Goal: Task Accomplishment & Management: Manage account settings

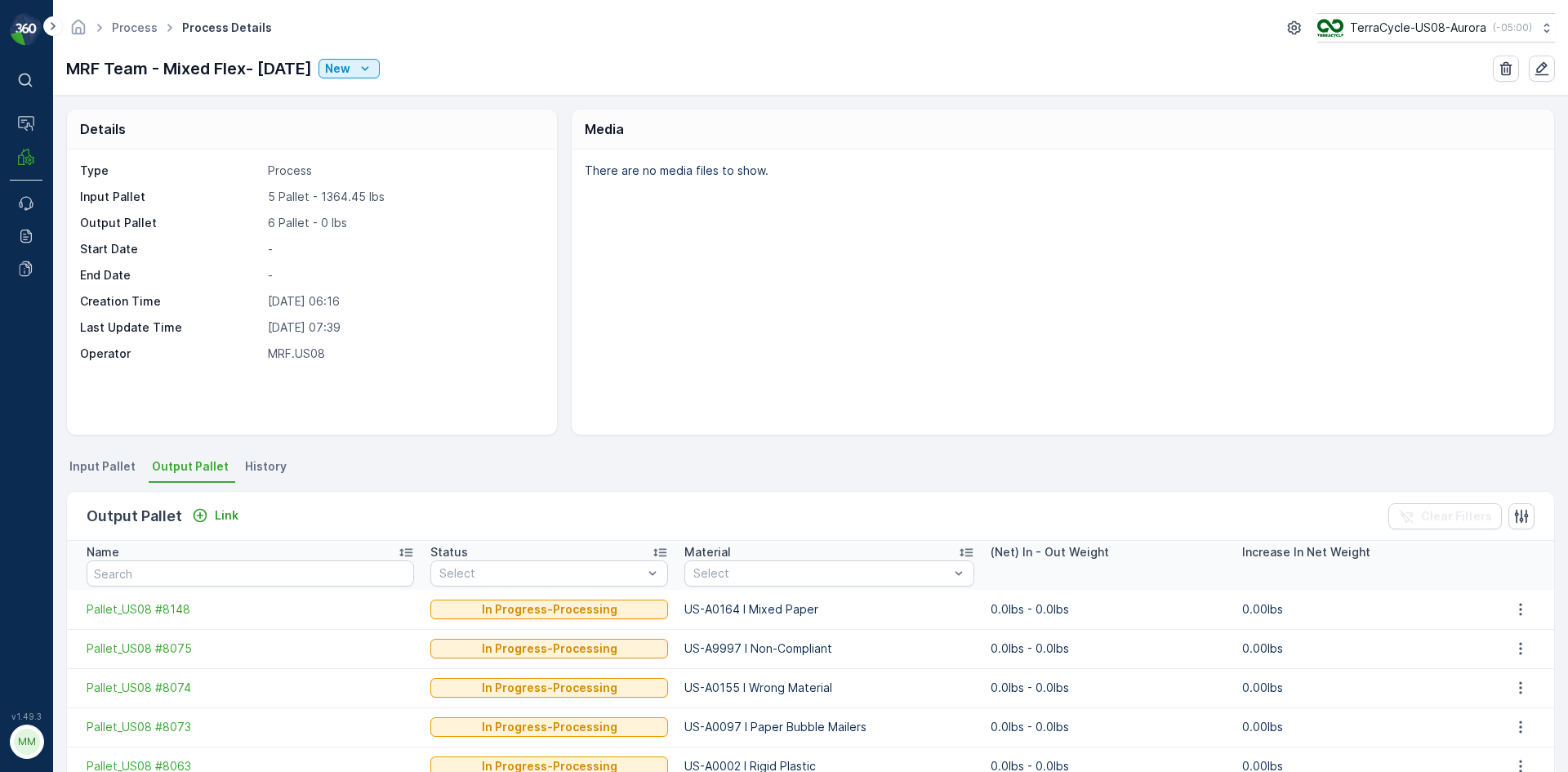
click at [1083, 172] on p "There are no media files to show." at bounding box center [1061, 170] width 952 height 16
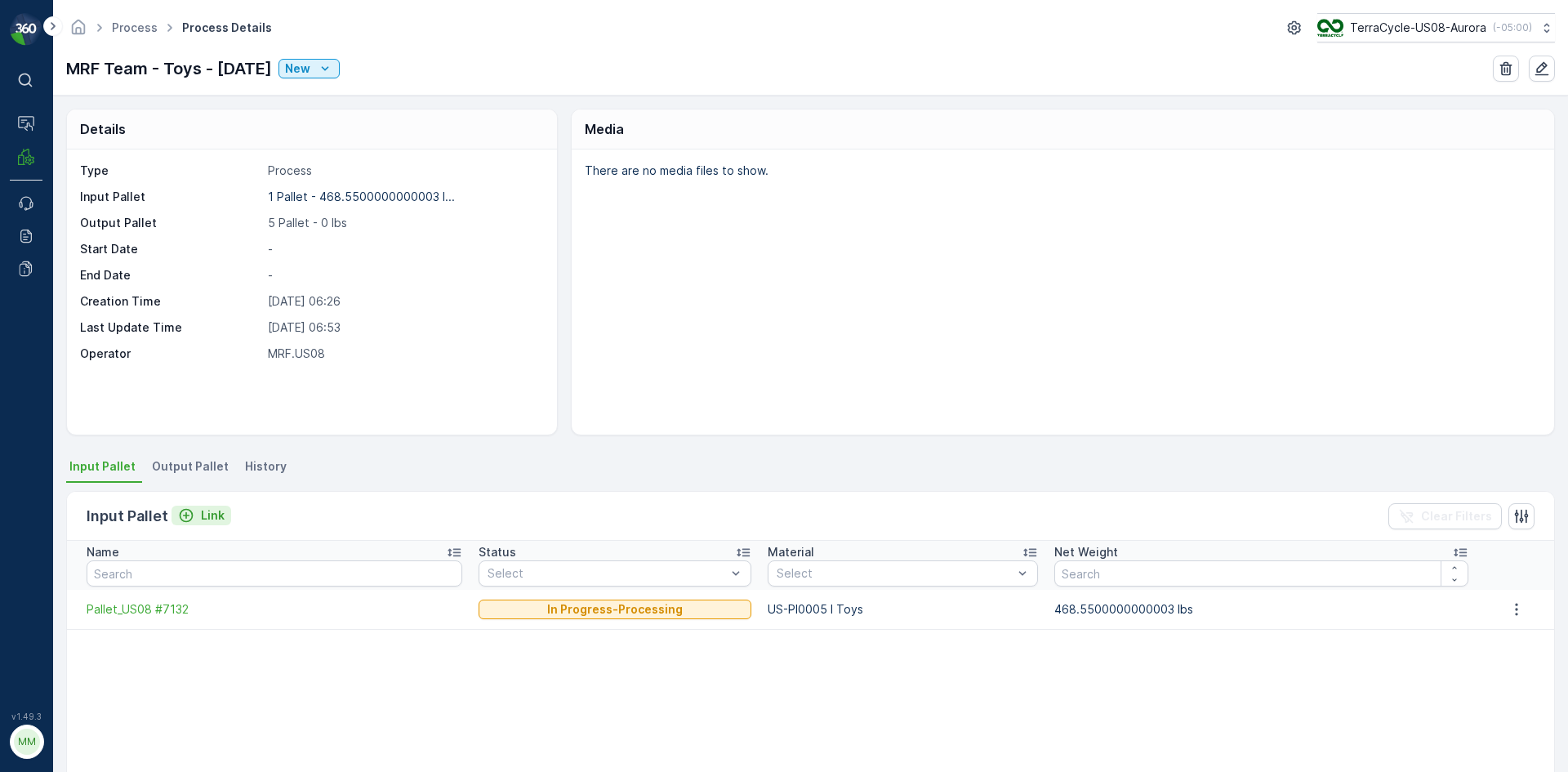
click at [207, 508] on p "Link" at bounding box center [212, 515] width 24 height 16
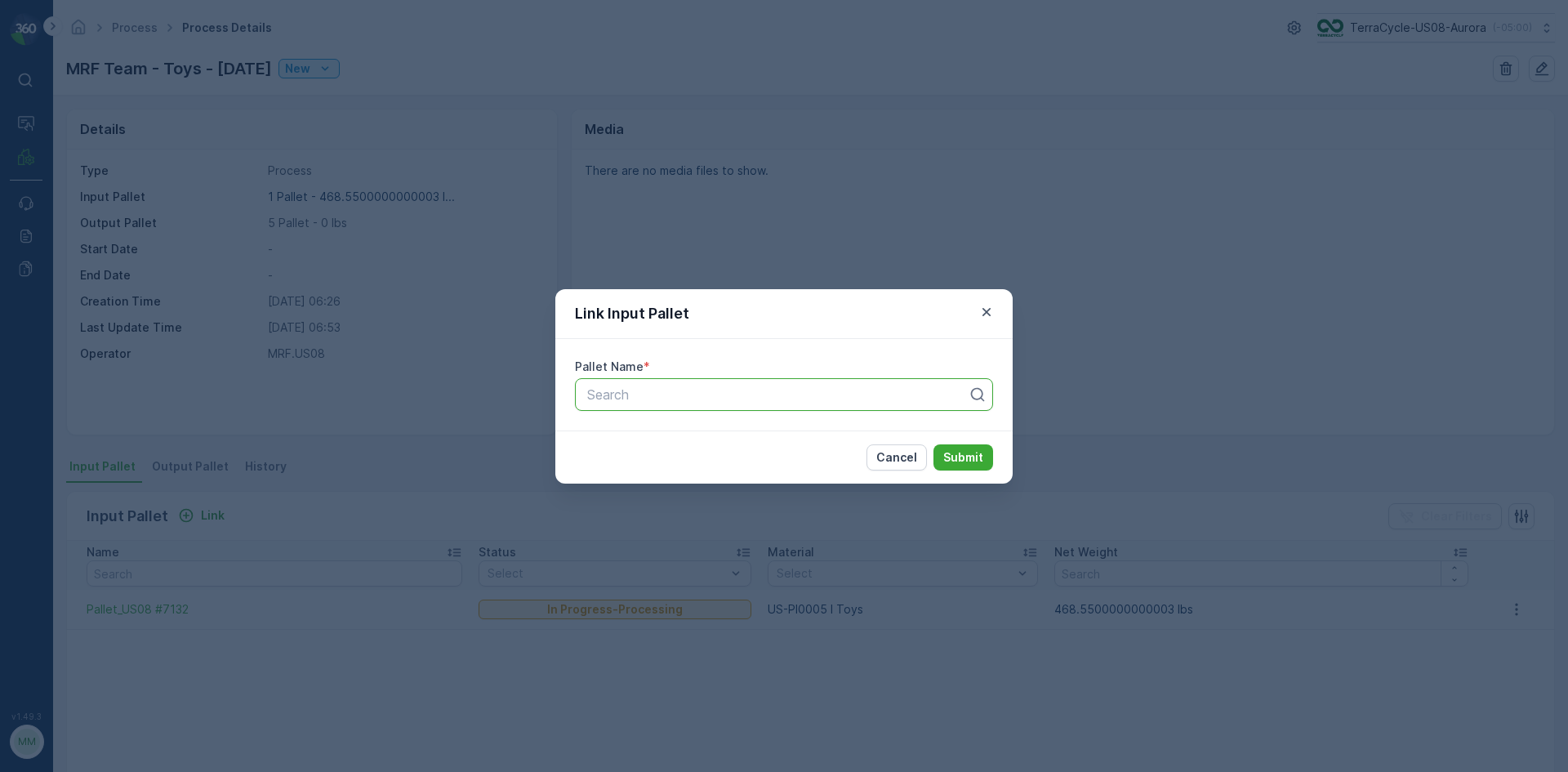
click at [739, 396] on div at bounding box center [777, 394] width 384 height 15
type input "7588"
click at [934, 444] on button "Submit" at bounding box center [964, 458] width 60 height 26
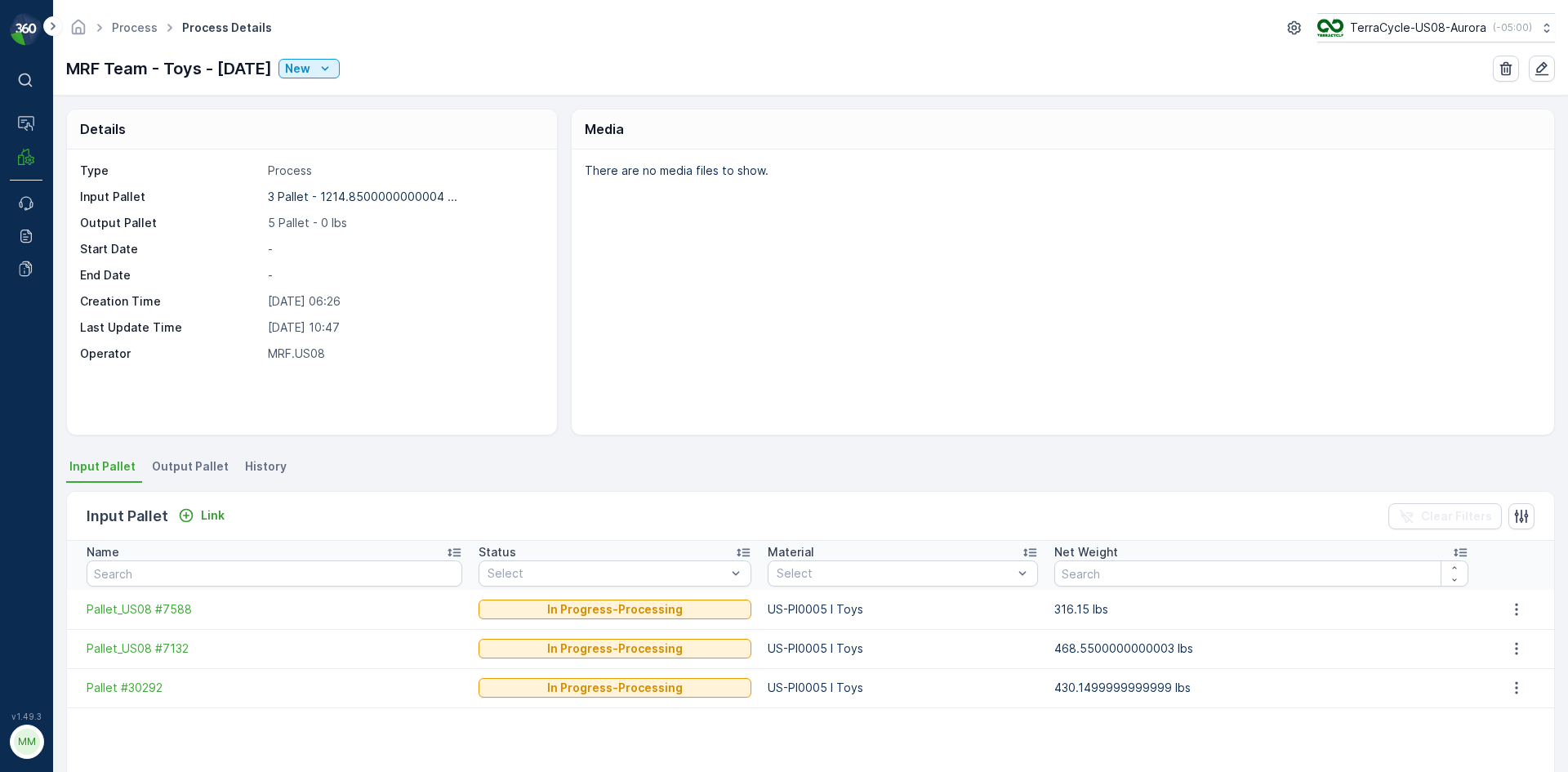
click at [170, 466] on span "Output Pallet" at bounding box center [190, 466] width 77 height 16
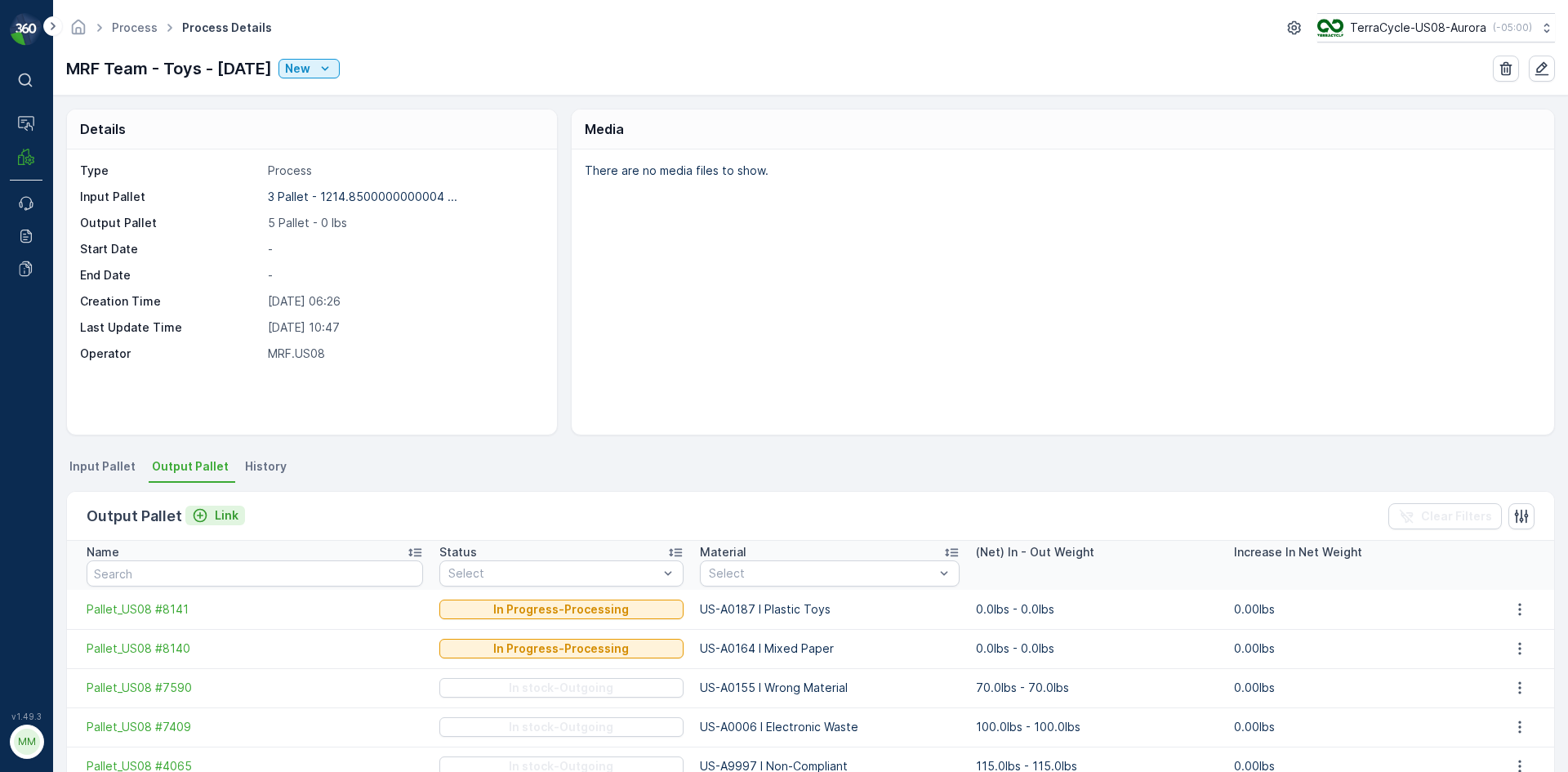
click at [215, 515] on p "Link" at bounding box center [226, 515] width 24 height 16
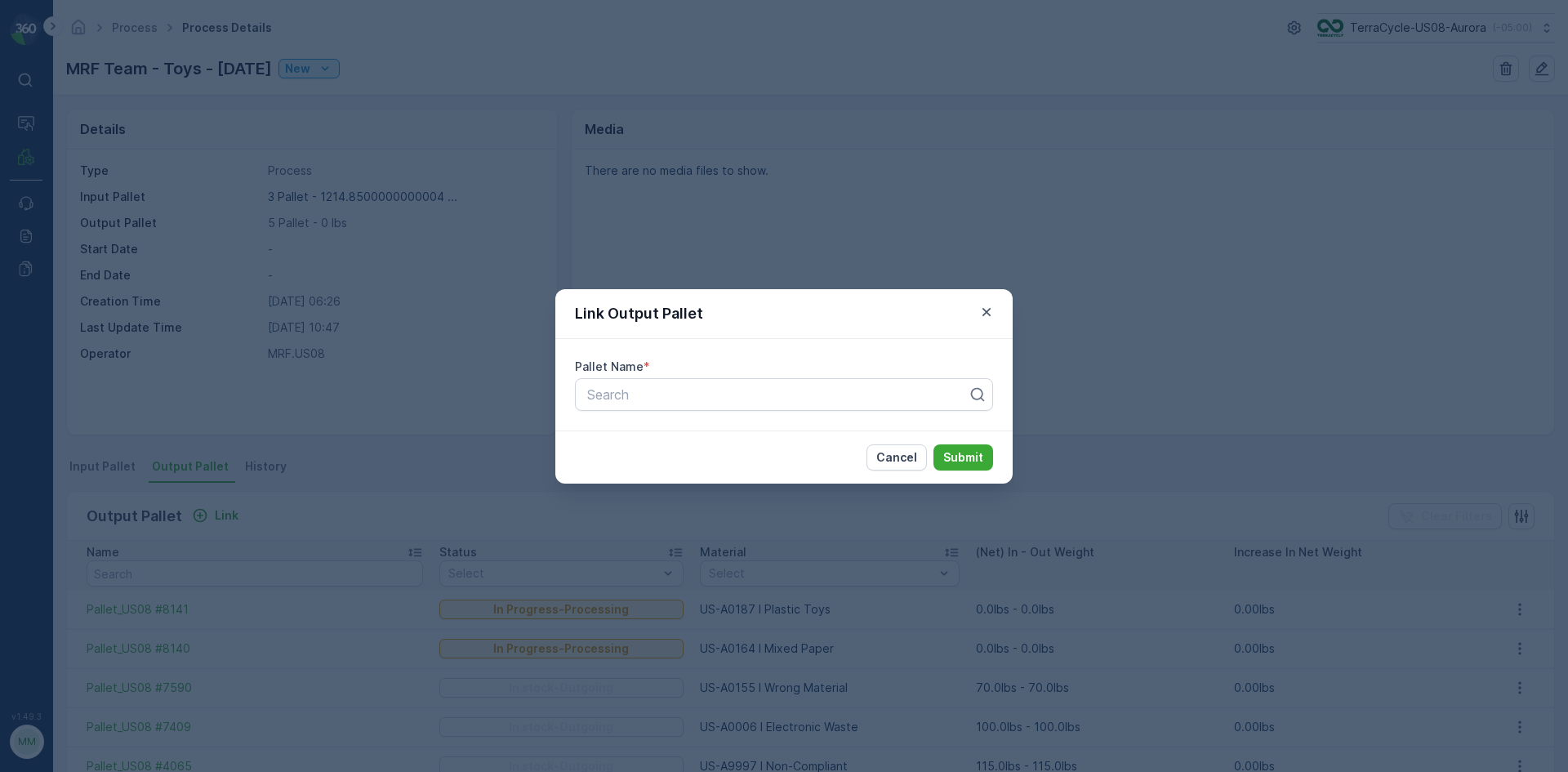
click at [762, 375] on div "Pallet Name * Search" at bounding box center [784, 385] width 458 height 92
click at [759, 396] on div at bounding box center [777, 394] width 384 height 15
type input "8168"
click at [934, 444] on button "Submit" at bounding box center [964, 458] width 60 height 26
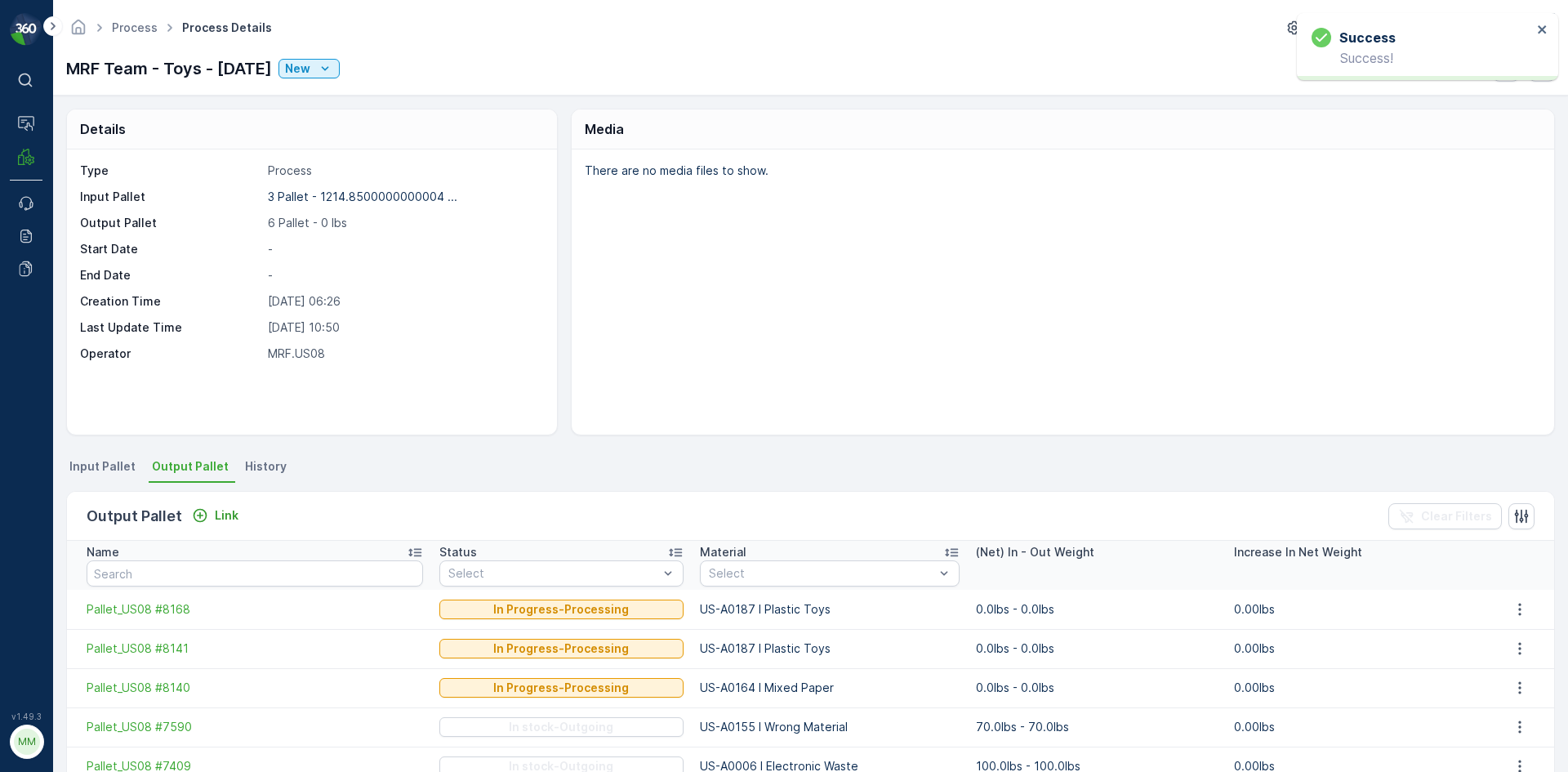
click at [225, 504] on div "Output Pallet Link Clear Filters" at bounding box center [811, 516] width 1488 height 49
click at [223, 512] on p "Link" at bounding box center [226, 515] width 24 height 16
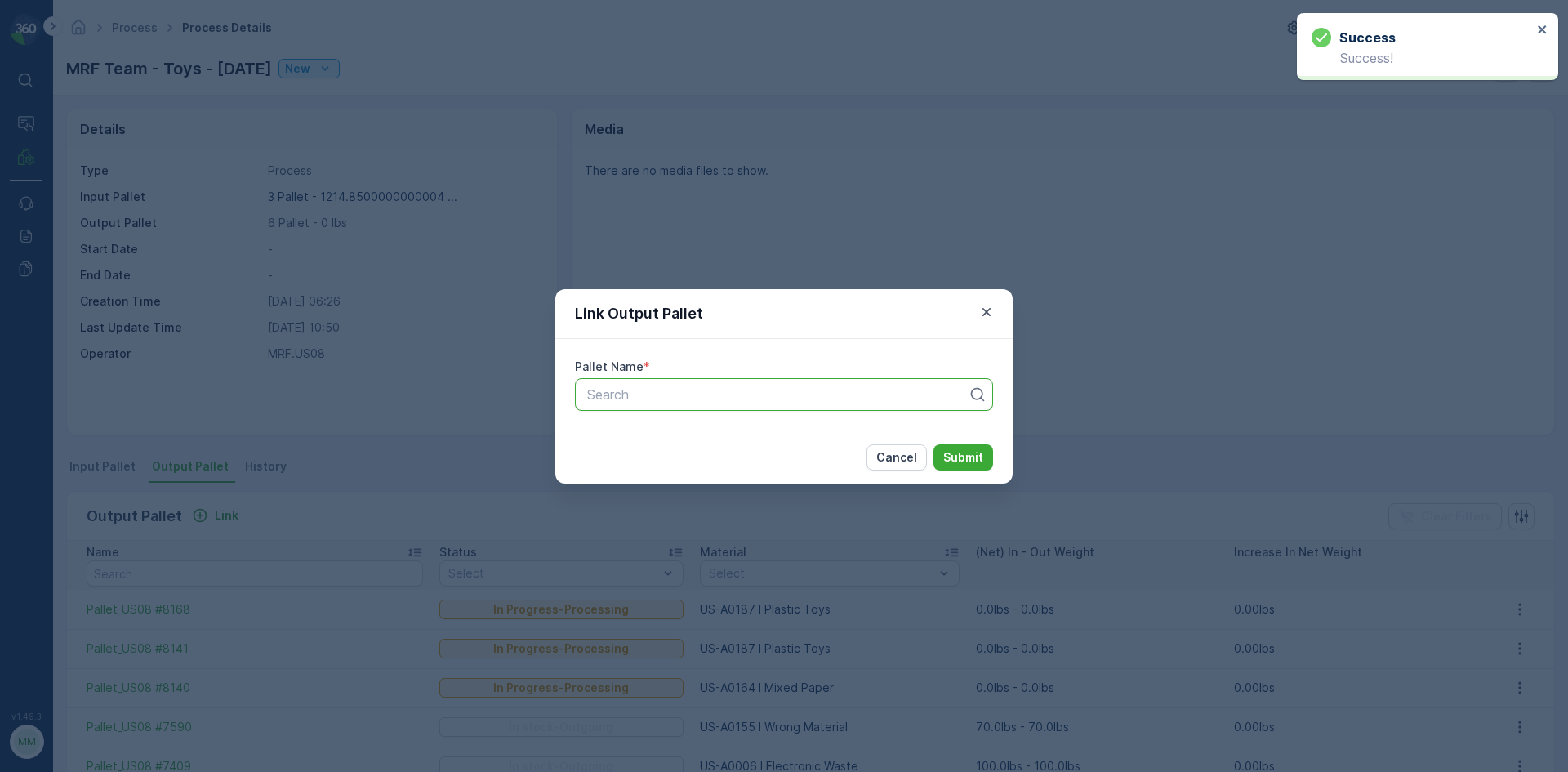
click at [732, 390] on div at bounding box center [777, 394] width 384 height 15
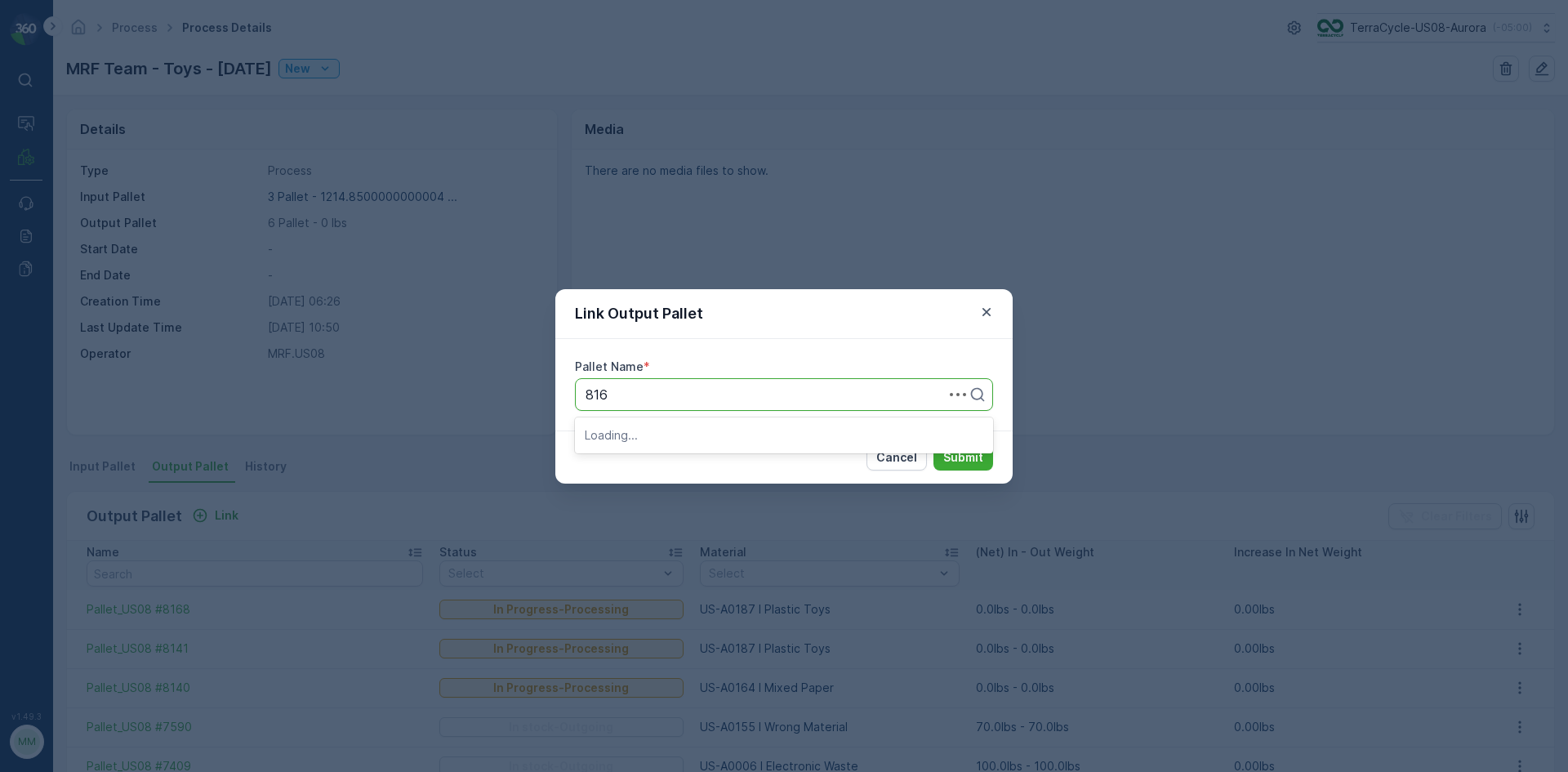
type input "8169"
click at [934, 444] on button "Submit" at bounding box center [964, 458] width 60 height 26
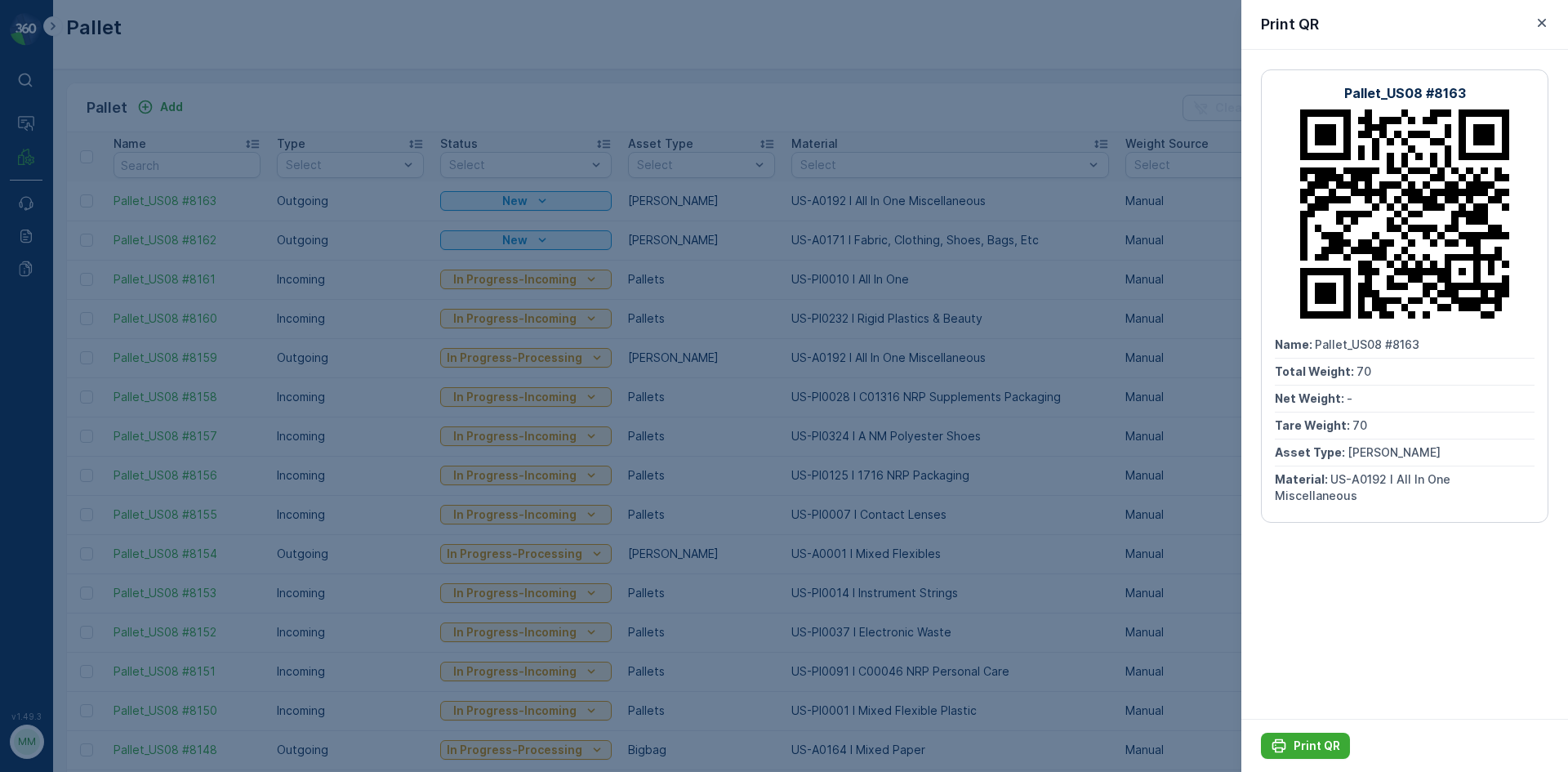
click at [396, 53] on div at bounding box center [784, 386] width 1568 height 772
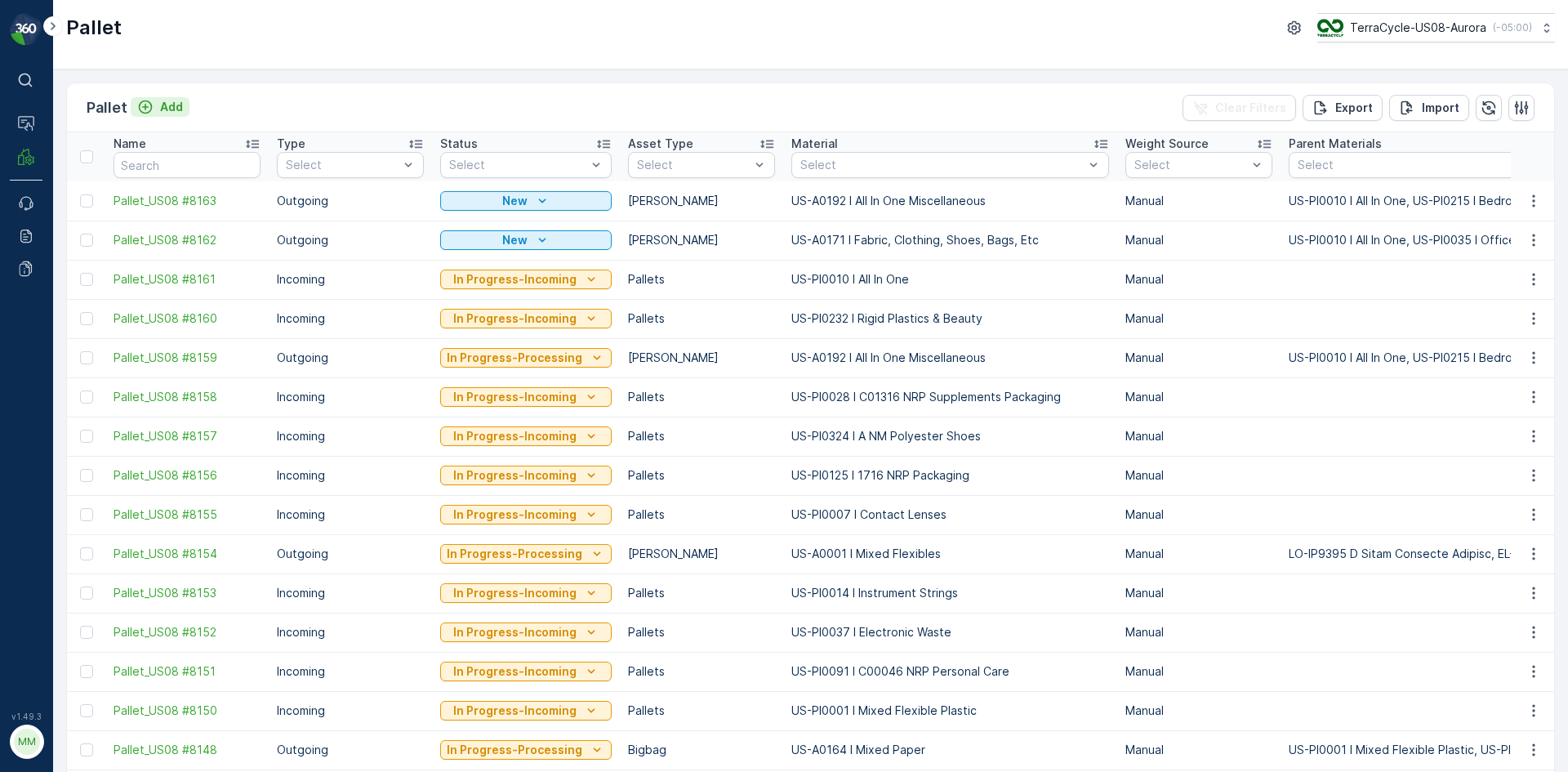
click at [154, 101] on div "Add" at bounding box center [160, 107] width 46 height 16
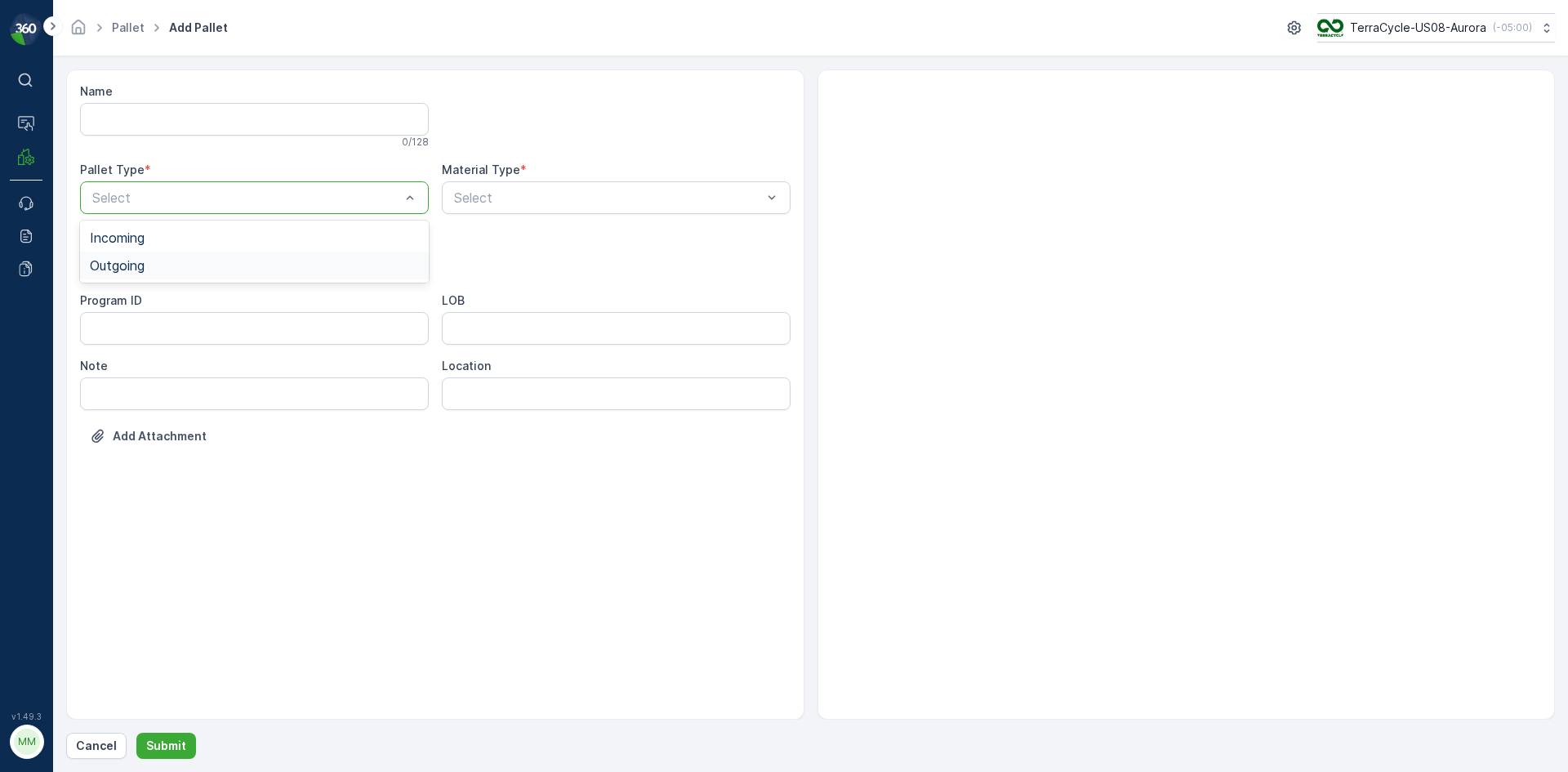
click at [204, 264] on div "Outgoing" at bounding box center [254, 265] width 330 height 15
click at [168, 302] on div "Gaylord" at bounding box center [254, 303] width 330 height 15
drag, startPoint x: 538, startPoint y: 151, endPoint x: 560, endPoint y: 198, distance: 51.9
click at [539, 151] on div "Name 0 / 128 Pallet Type * option Outgoing, selected. Outgoing Material Type * …" at bounding box center [436, 276] width 710 height 385
type input "0187"
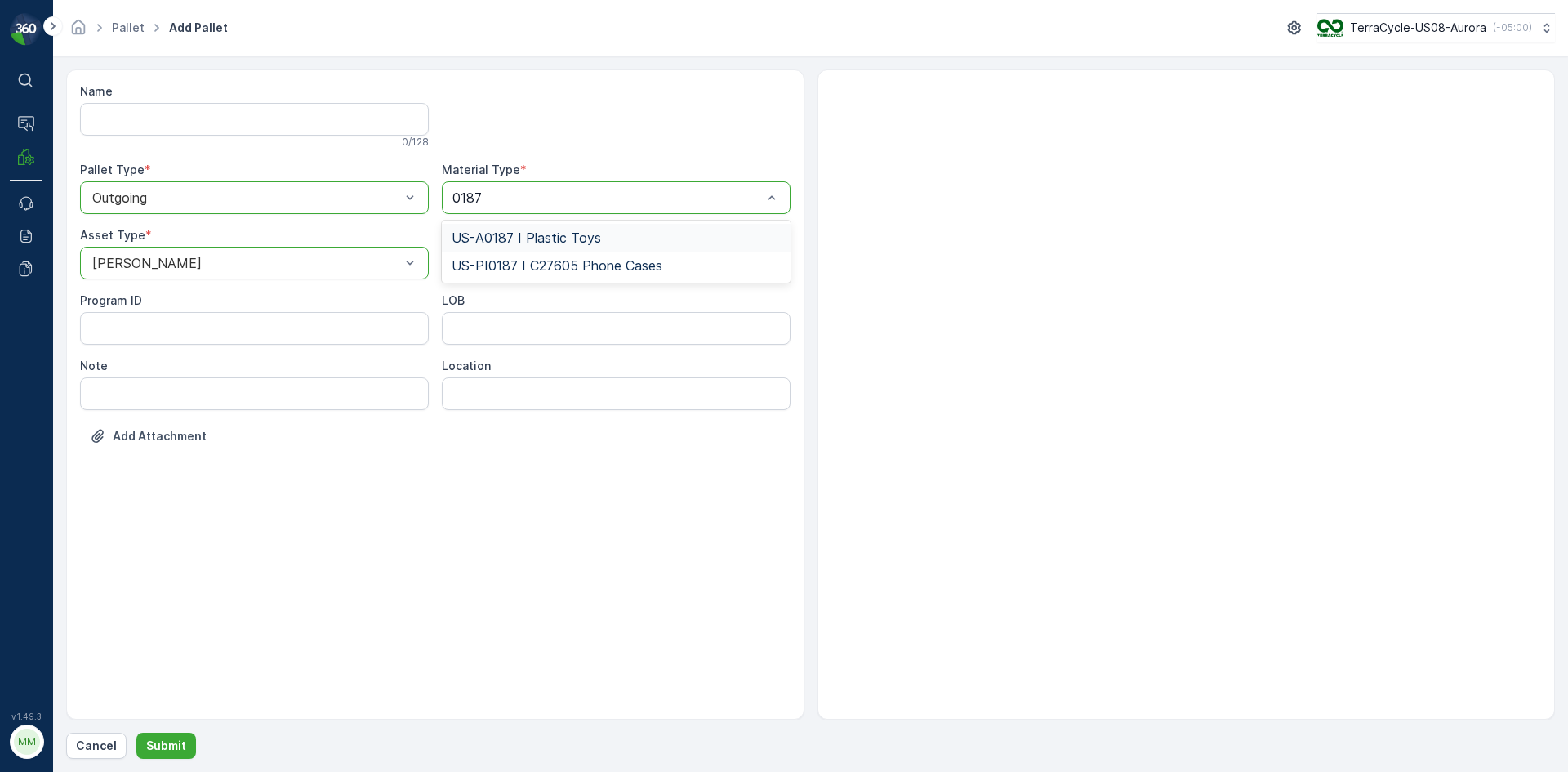
click at [561, 238] on span "US-A0187 I Plastic Toys" at bounding box center [526, 238] width 149 height 15
click at [172, 752] on p "Submit" at bounding box center [166, 746] width 40 height 16
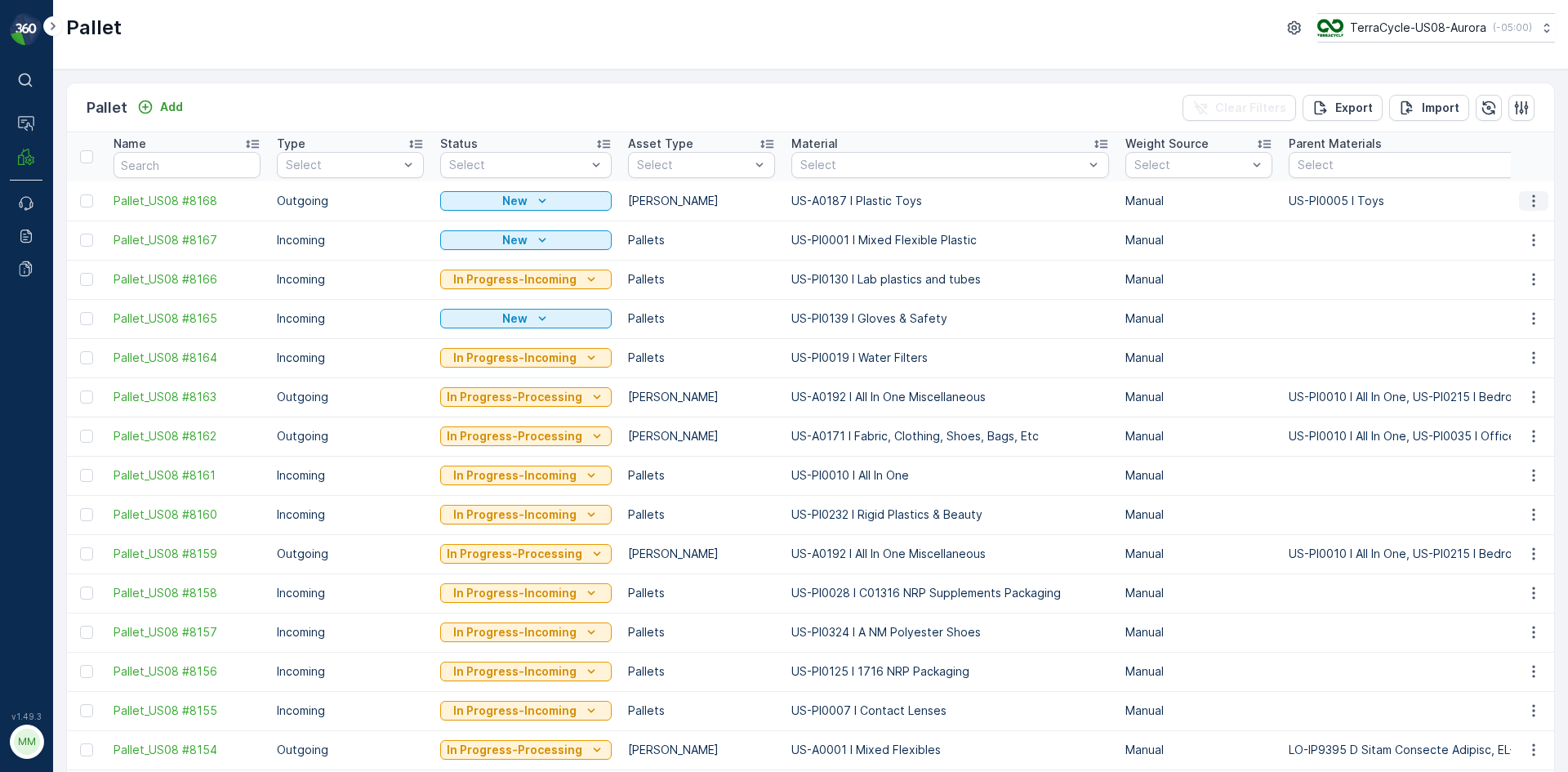
click at [1534, 208] on icon "button" at bounding box center [1534, 201] width 16 height 16
click at [1499, 315] on span "Print QR" at bounding box center [1489, 317] width 45 height 16
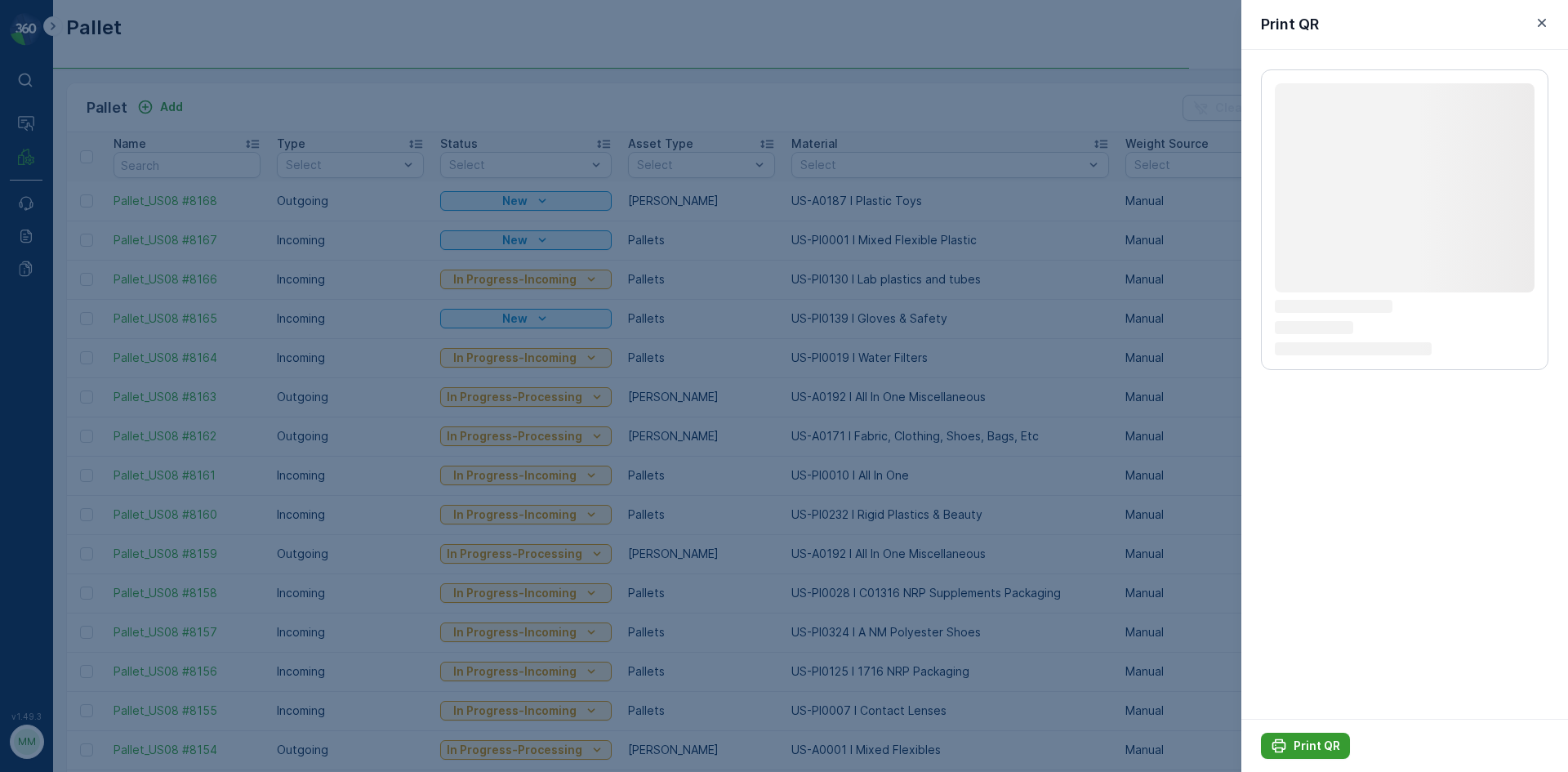
click at [1297, 736] on button "Print QR" at bounding box center [1306, 746] width 89 height 26
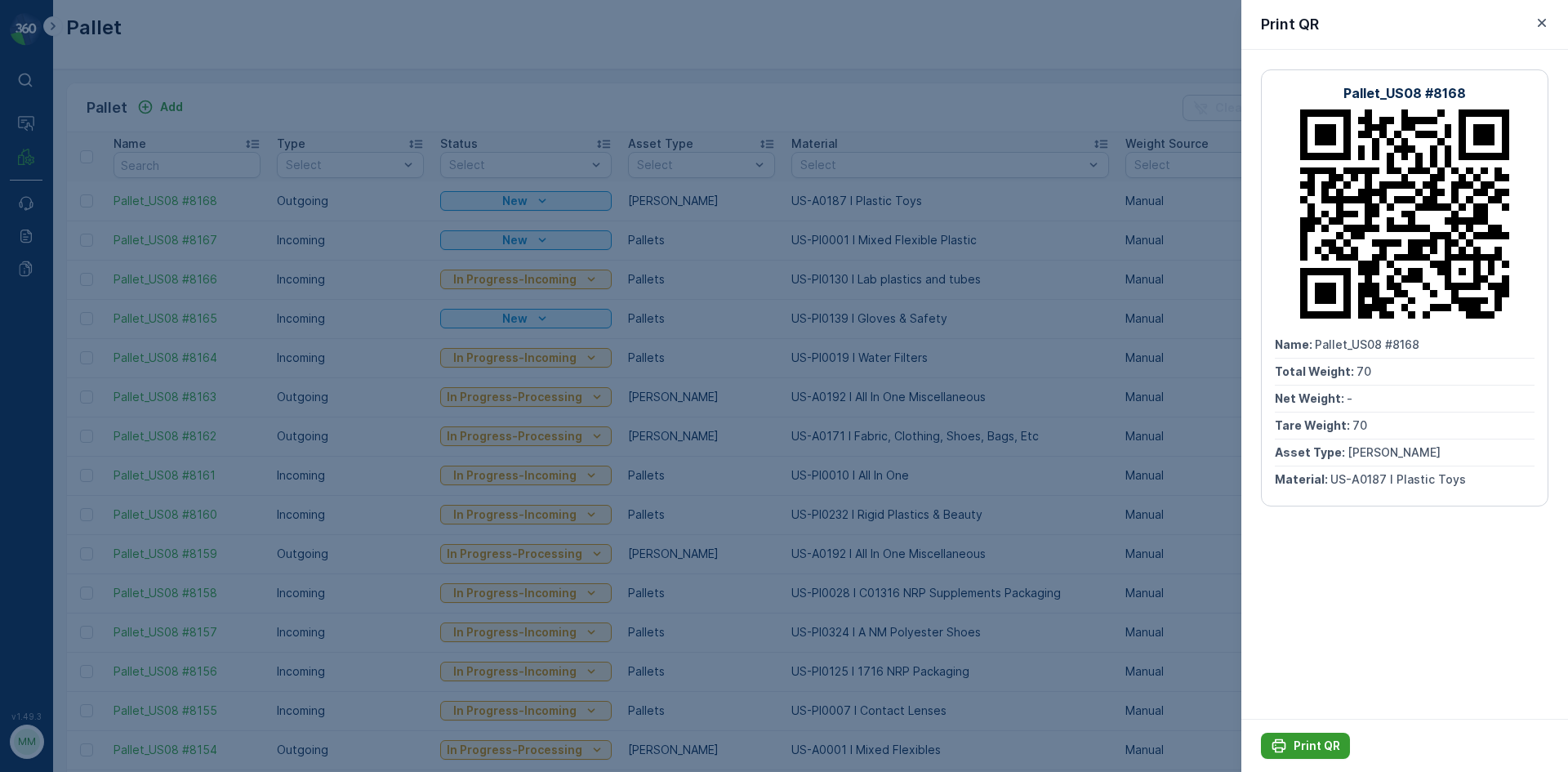
click at [1285, 741] on icon "Print QR" at bounding box center [1279, 746] width 16 height 16
click at [689, 58] on div at bounding box center [784, 386] width 1568 height 772
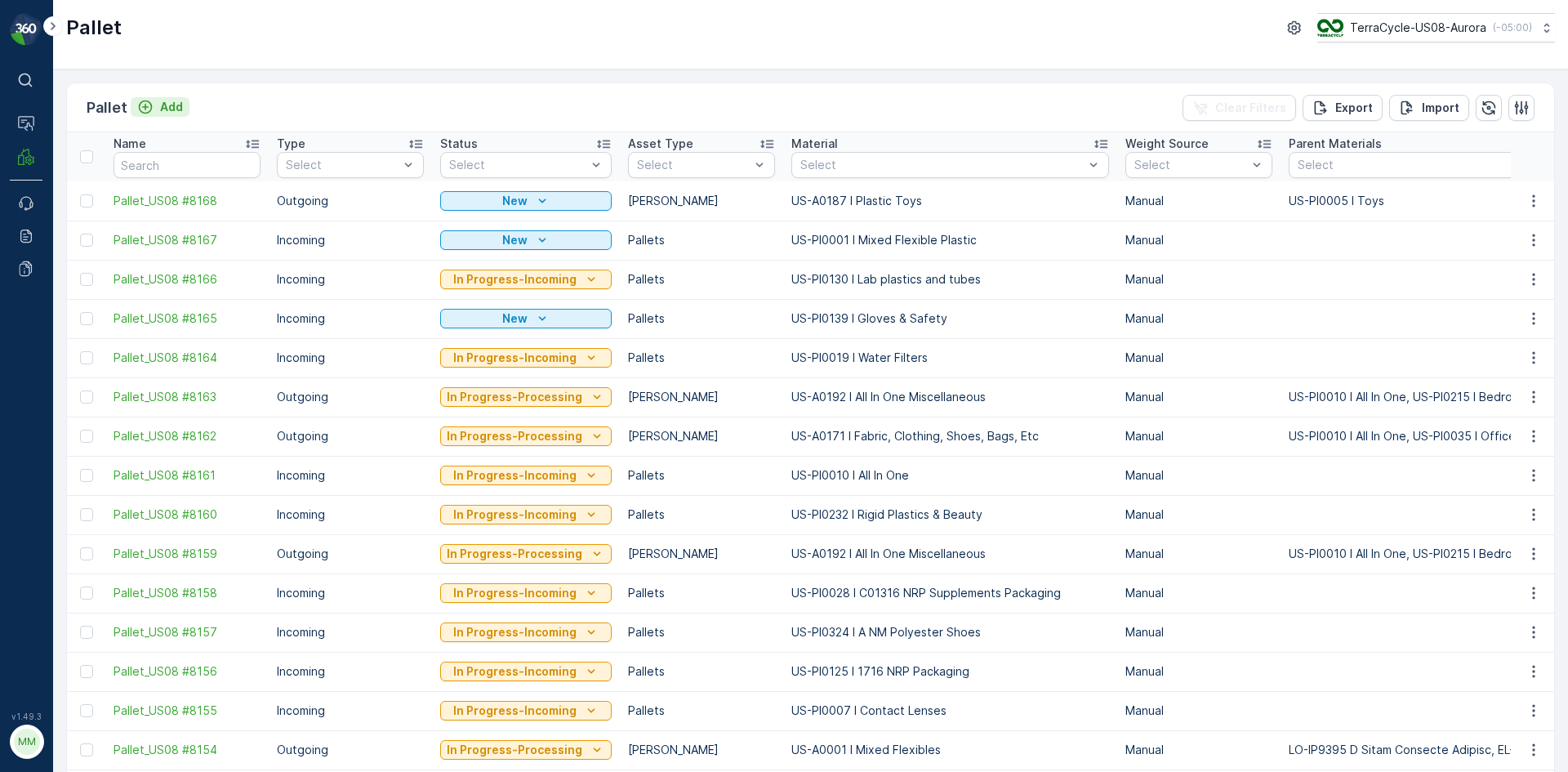
click at [178, 108] on p "Add" at bounding box center [171, 107] width 23 height 16
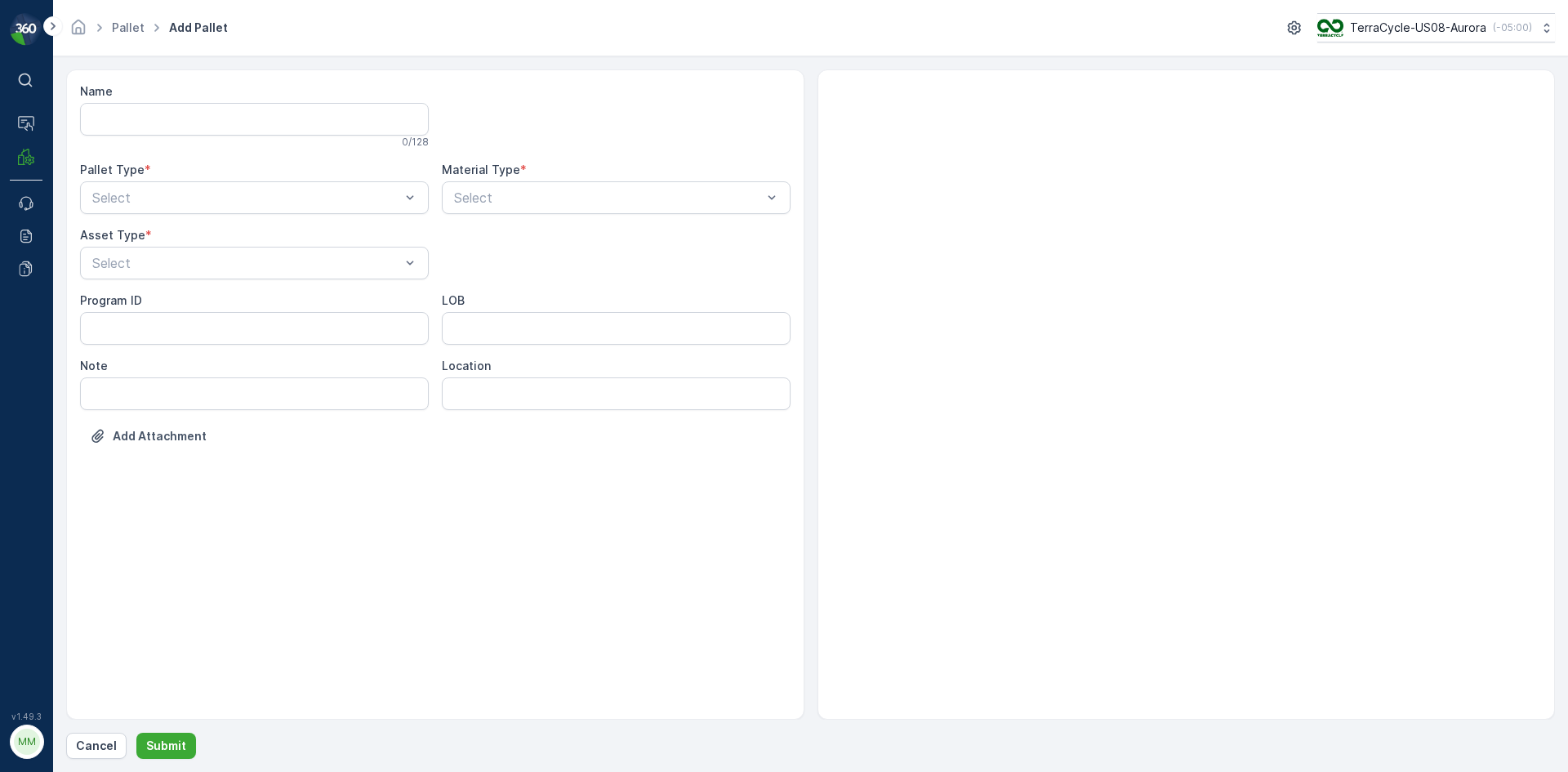
click at [232, 214] on div "Name 0 / 128 Pallet Type * Select Material Type * Select Asset Type * Select Pr…" at bounding box center [436, 276] width 710 height 385
click at [225, 214] on div "Name 0 / 128 Pallet Type * Select Material Type * Select Asset Type * Select Pr…" at bounding box center [436, 276] width 710 height 385
click at [190, 266] on div "Outgoing" at bounding box center [254, 265] width 330 height 15
click at [142, 384] on div "Bigbag" at bounding box center [254, 386] width 330 height 15
click at [170, 747] on p "Submit" at bounding box center [166, 746] width 40 height 16
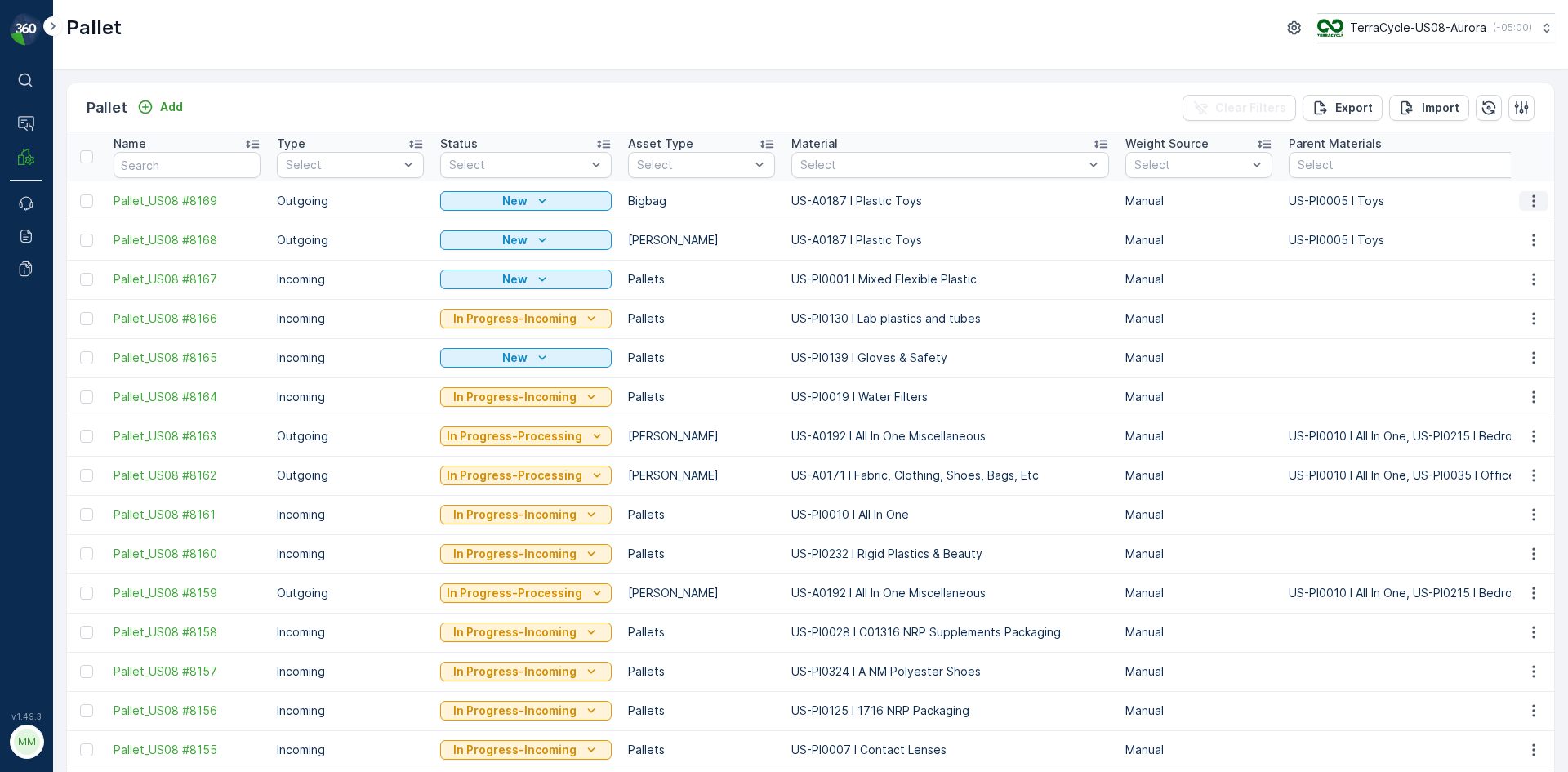
click at [1533, 197] on icon "button" at bounding box center [1534, 201] width 16 height 16
click at [1513, 316] on div "Print QR" at bounding box center [1514, 317] width 108 height 23
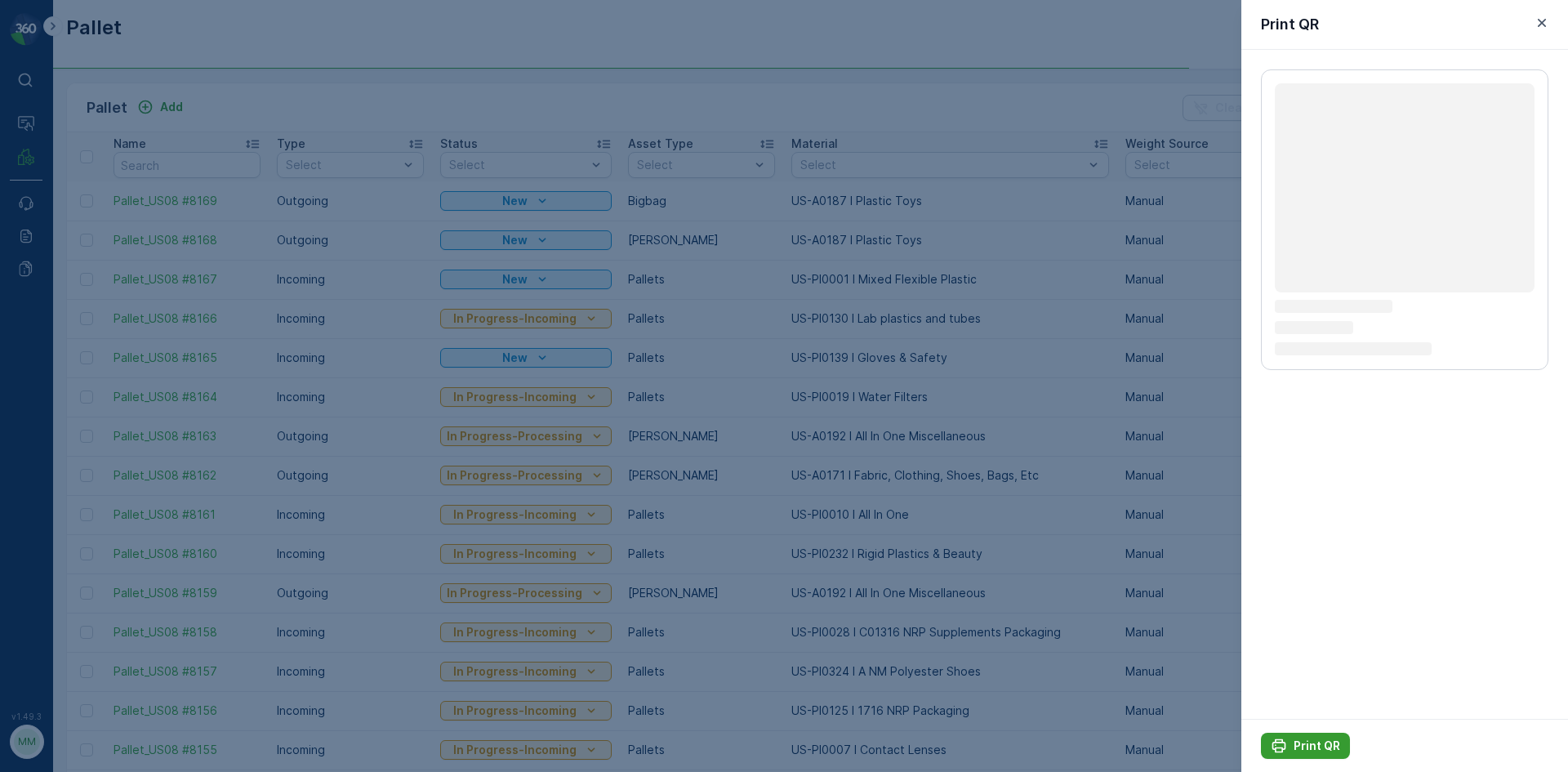
click at [1298, 749] on p "Print QR" at bounding box center [1317, 746] width 47 height 16
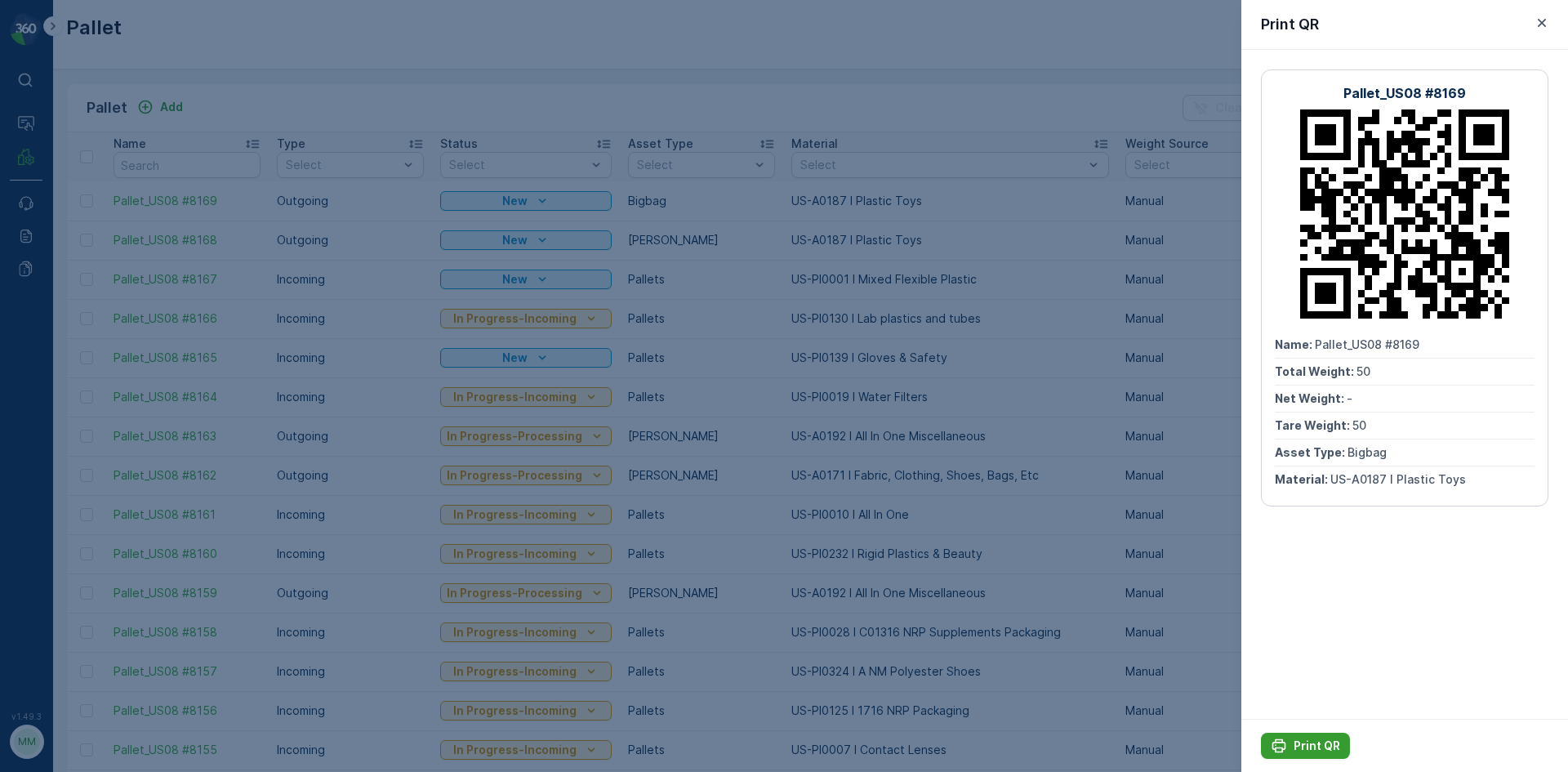
click at [1302, 755] on button "Print QR" at bounding box center [1306, 746] width 89 height 26
click at [783, 571] on div at bounding box center [784, 386] width 1568 height 772
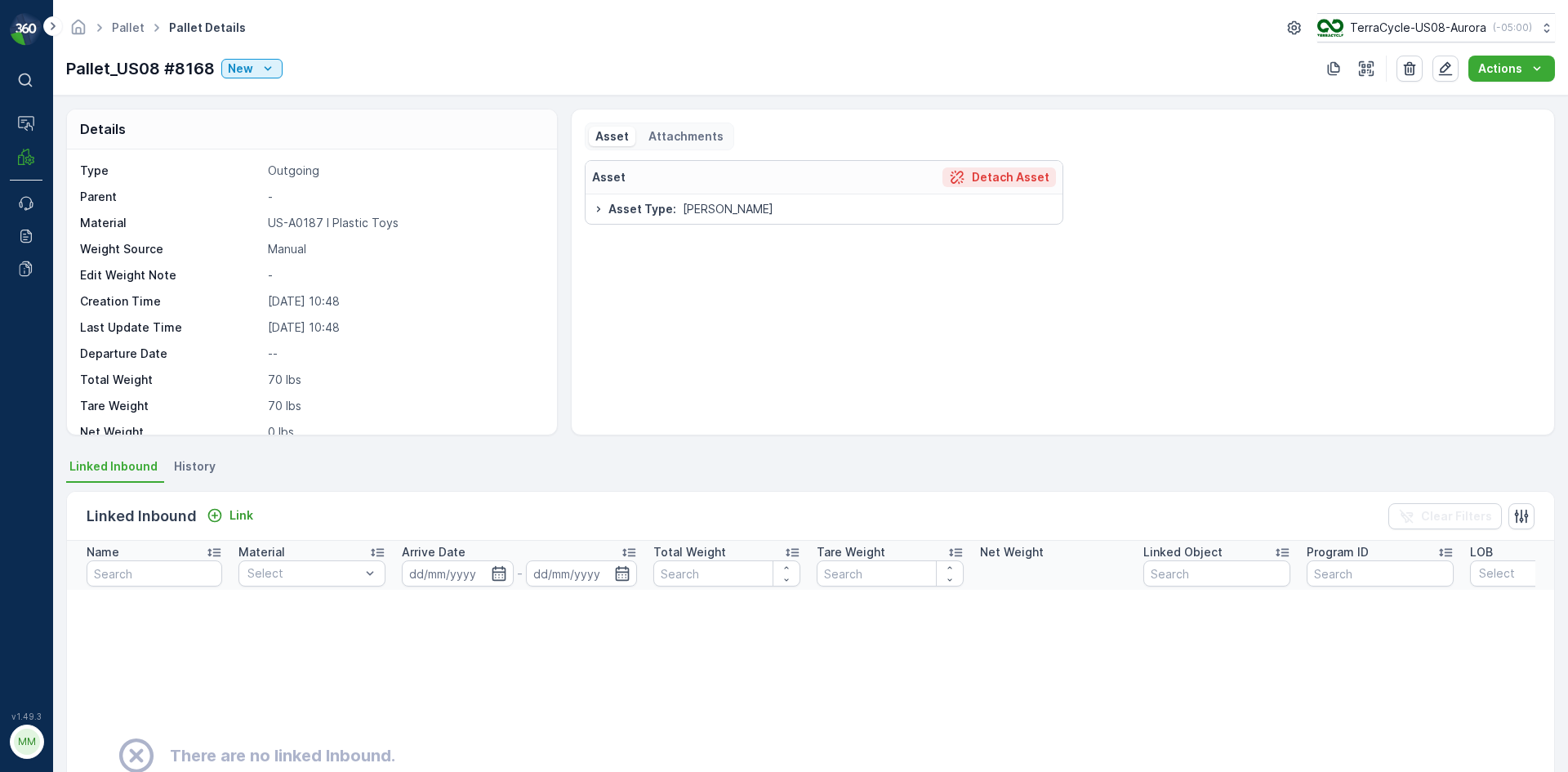
click at [997, 182] on p "Detach Asset" at bounding box center [1011, 177] width 78 height 16
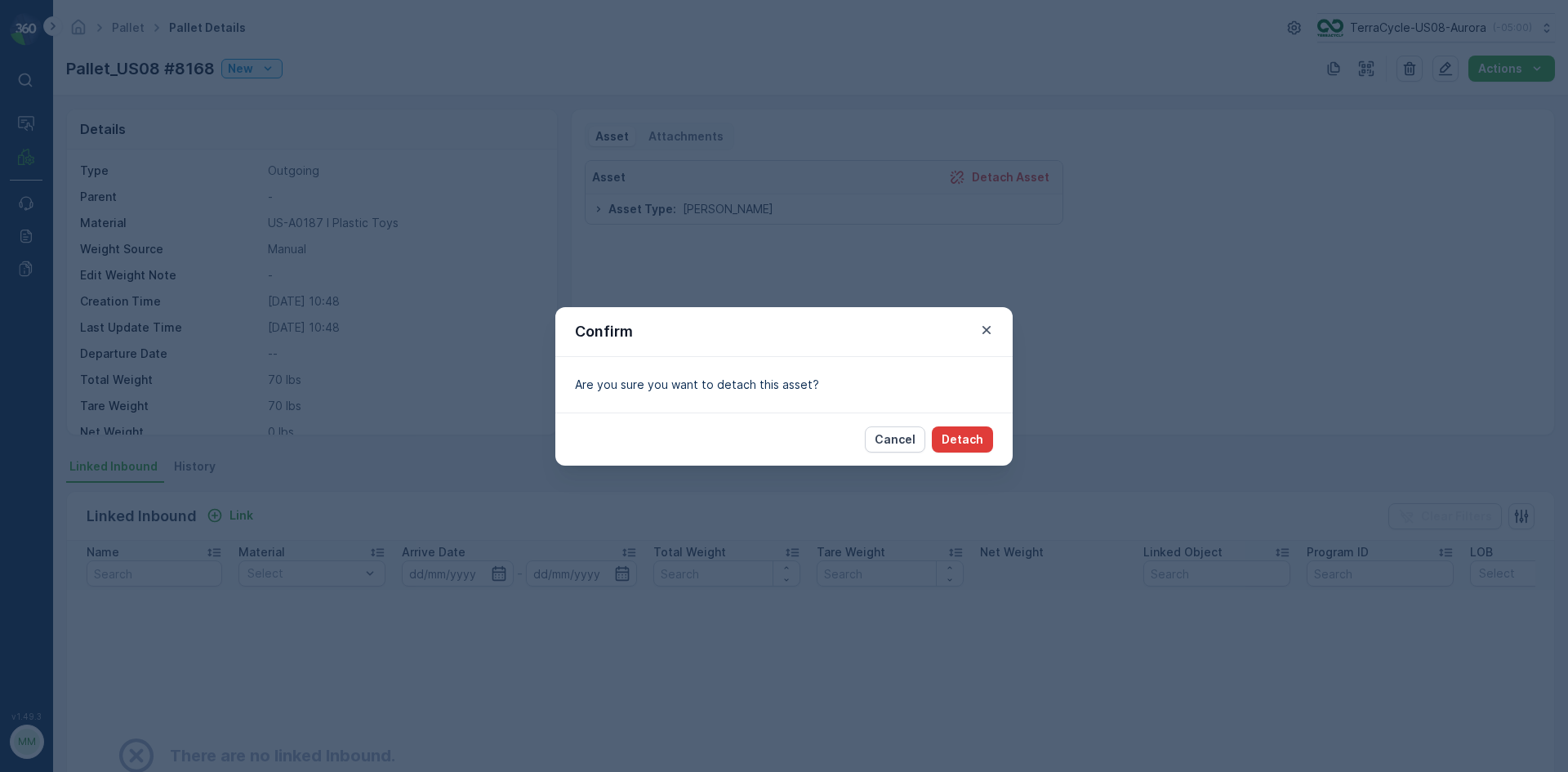
click at [975, 436] on p "Detach" at bounding box center [962, 439] width 42 height 16
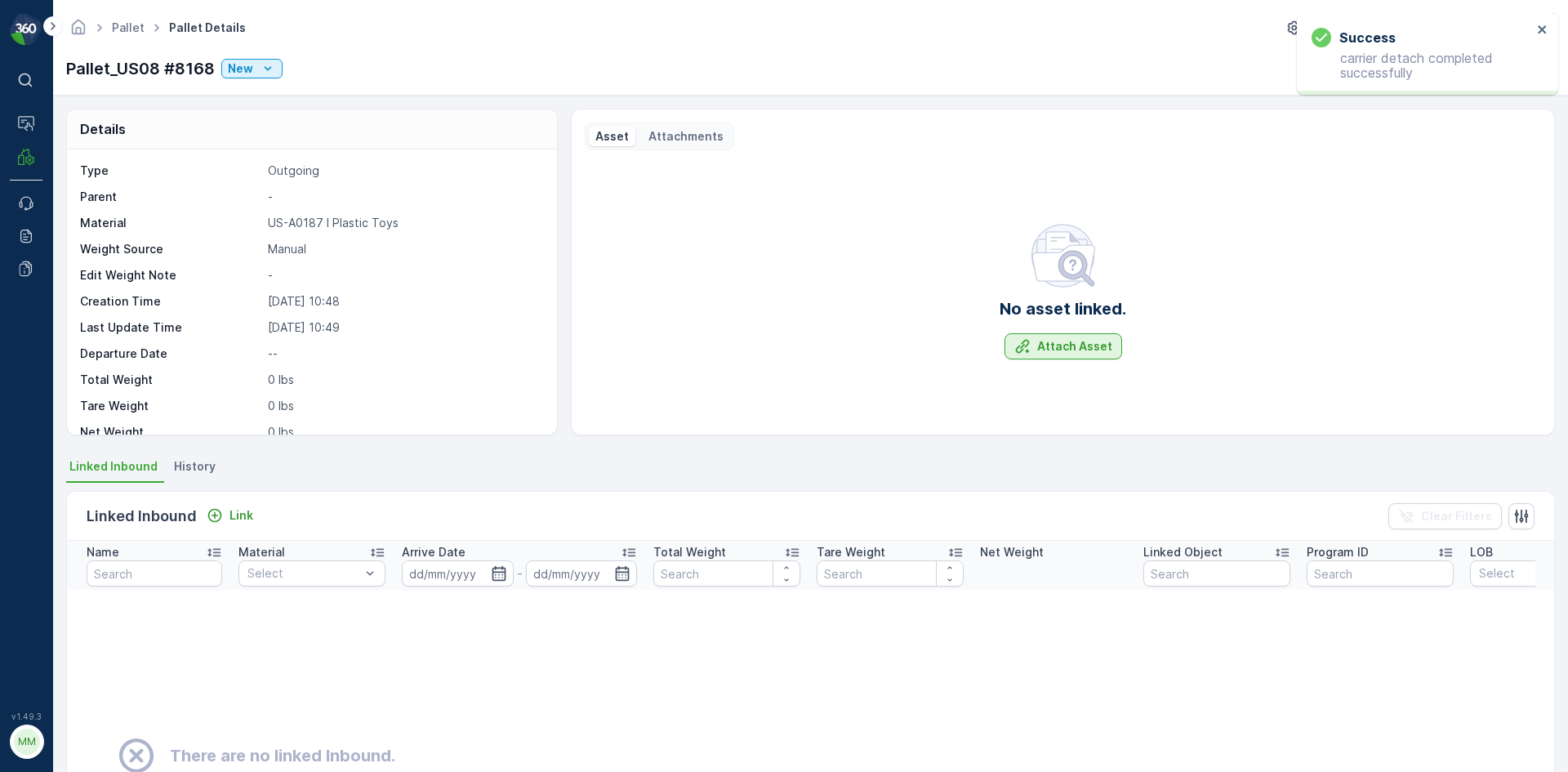
click at [1079, 342] on p "Attach Asset" at bounding box center [1074, 346] width 75 height 16
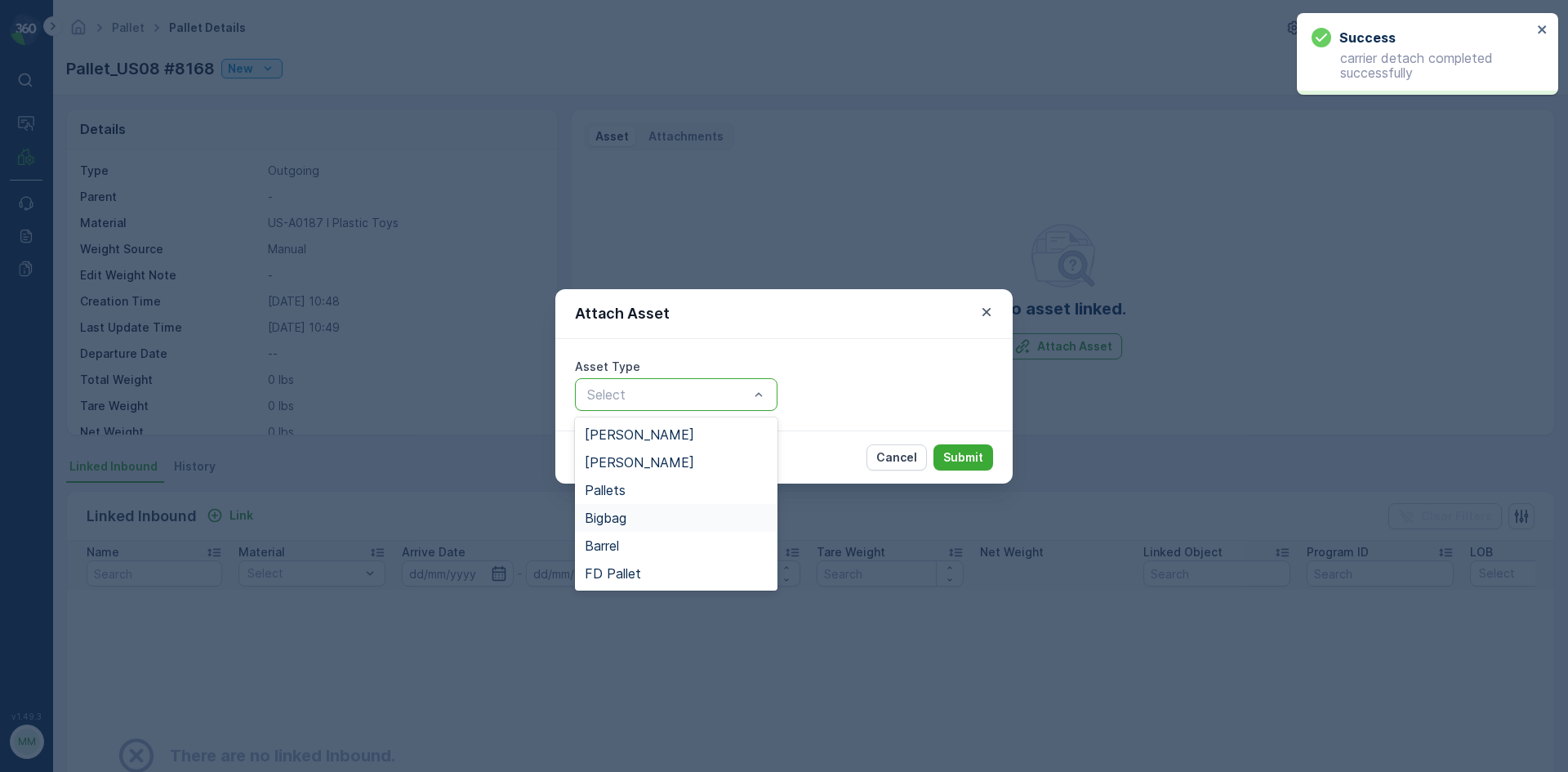
click at [614, 519] on span "Bigbag" at bounding box center [605, 518] width 42 height 15
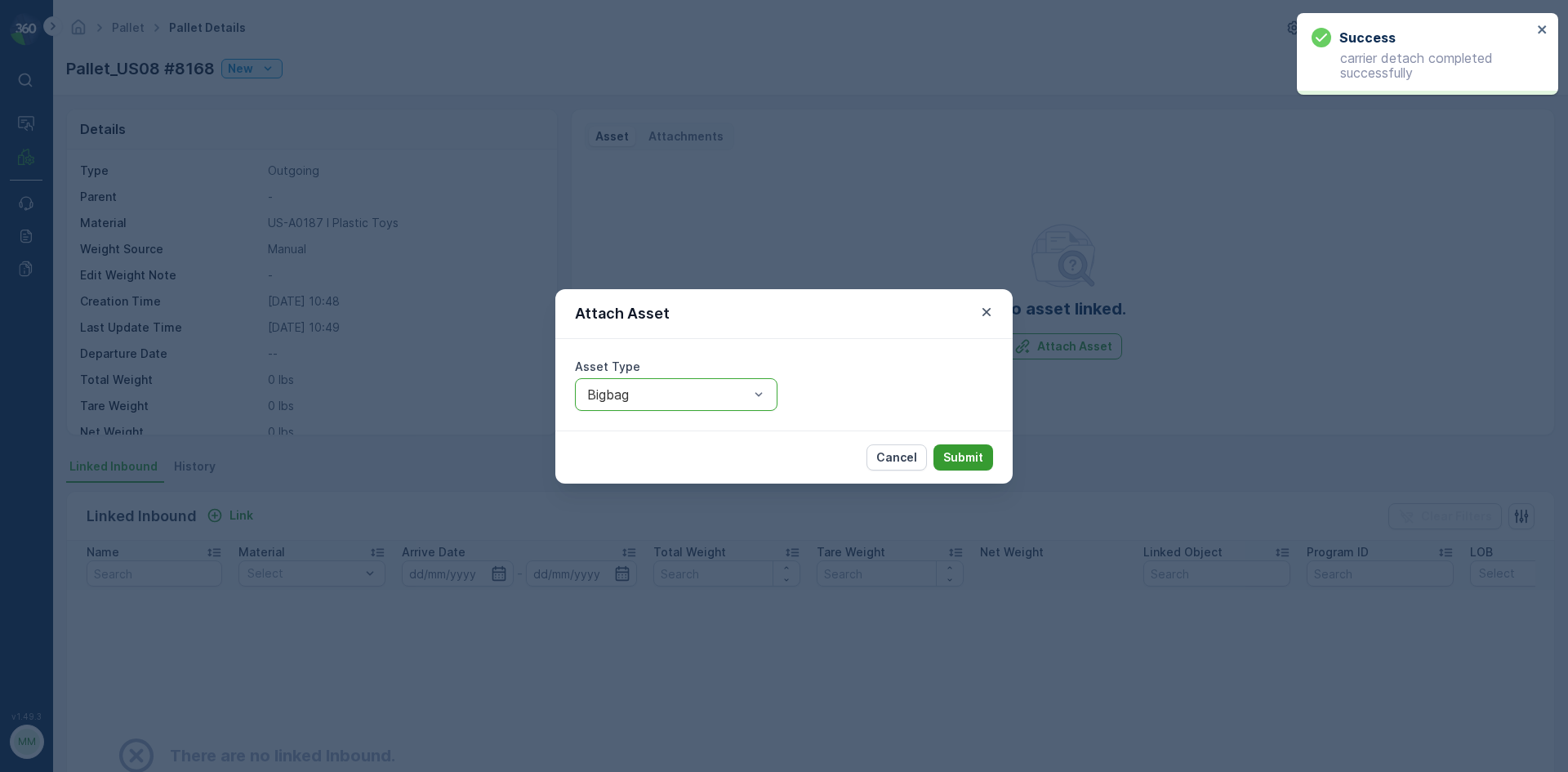
click at [963, 455] on p "Submit" at bounding box center [963, 458] width 40 height 16
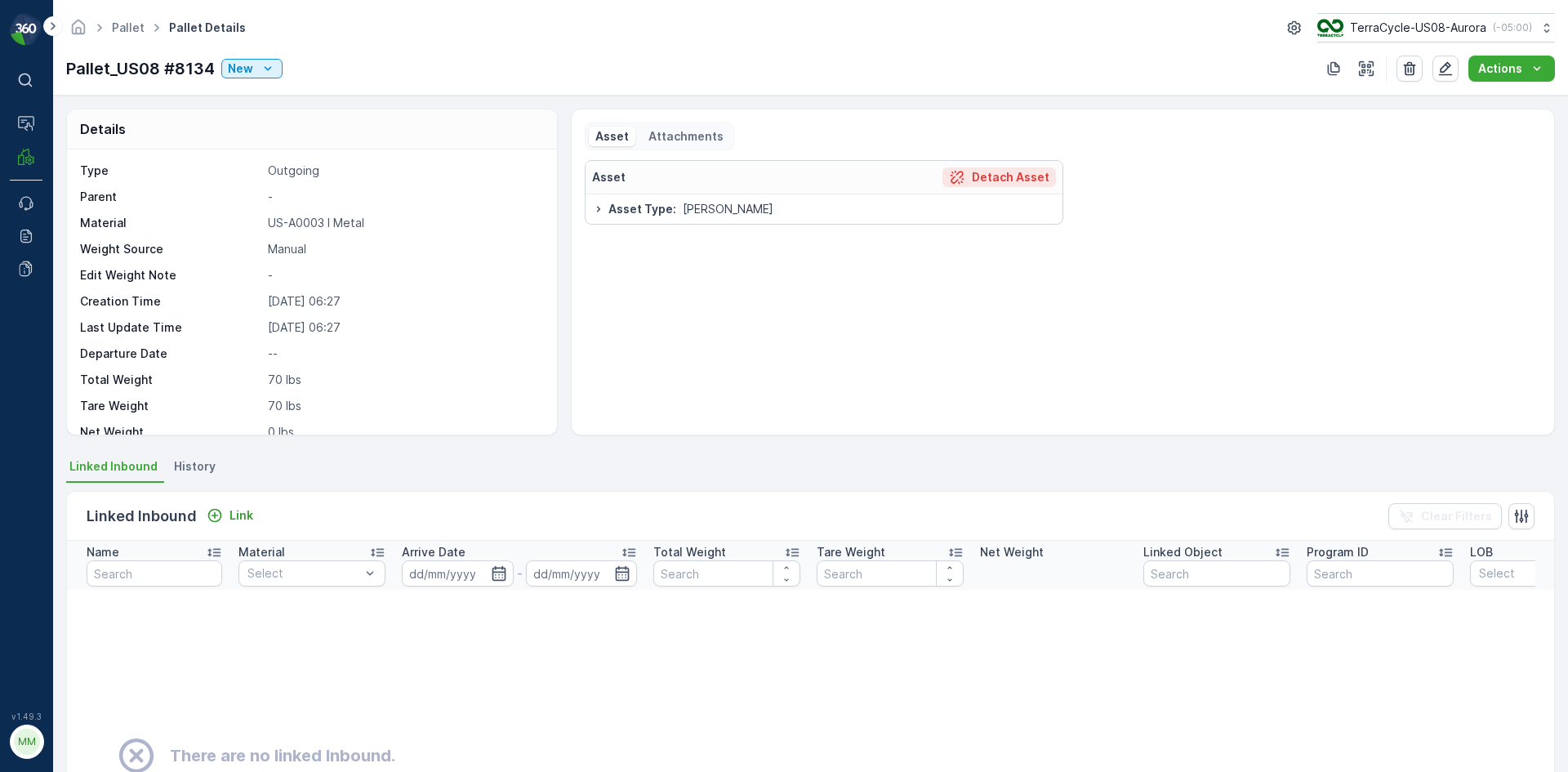
click at [993, 176] on p "Detach Asset" at bounding box center [1011, 177] width 78 height 16
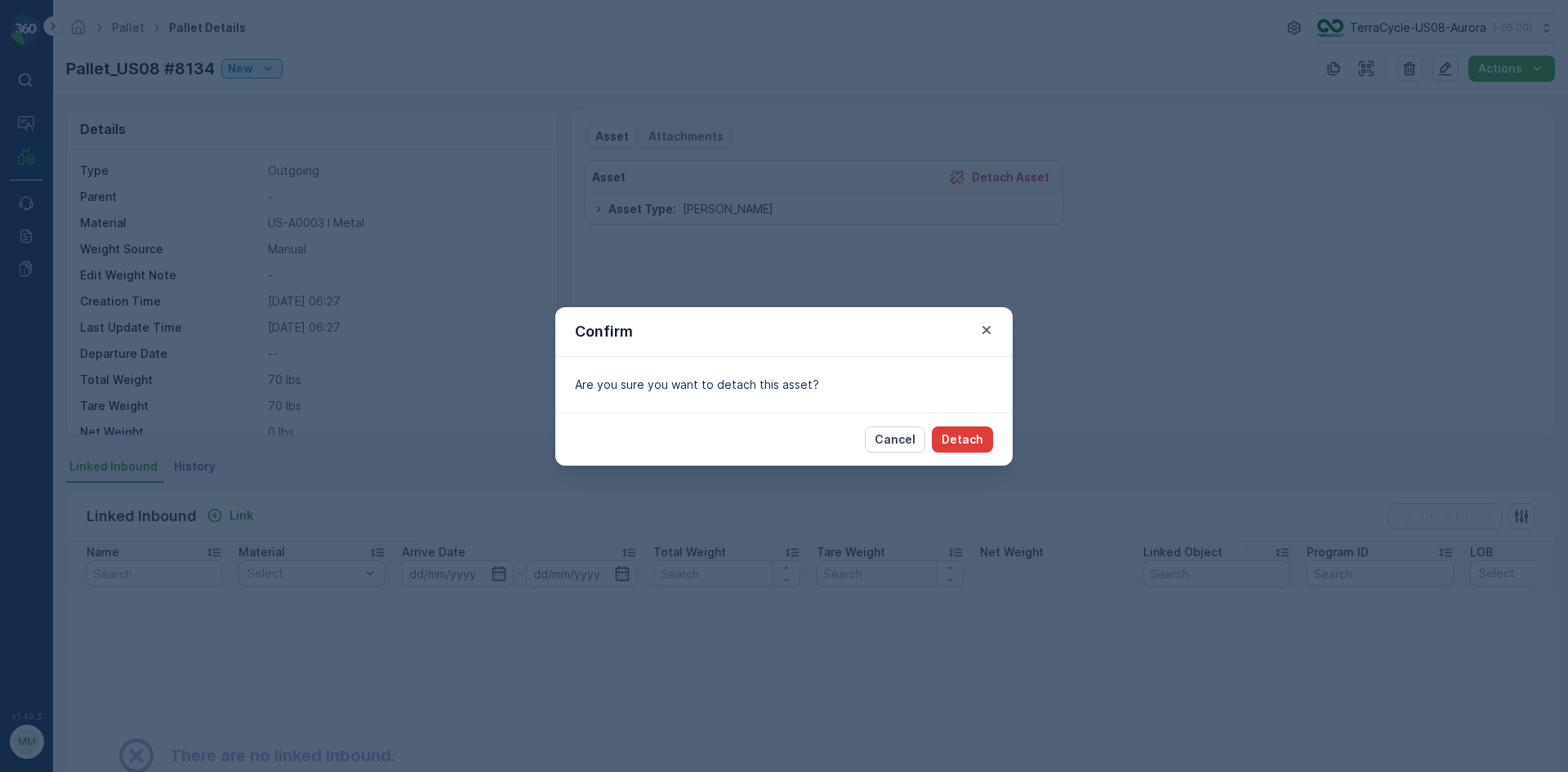
click at [966, 440] on p "Detach" at bounding box center [962, 439] width 42 height 16
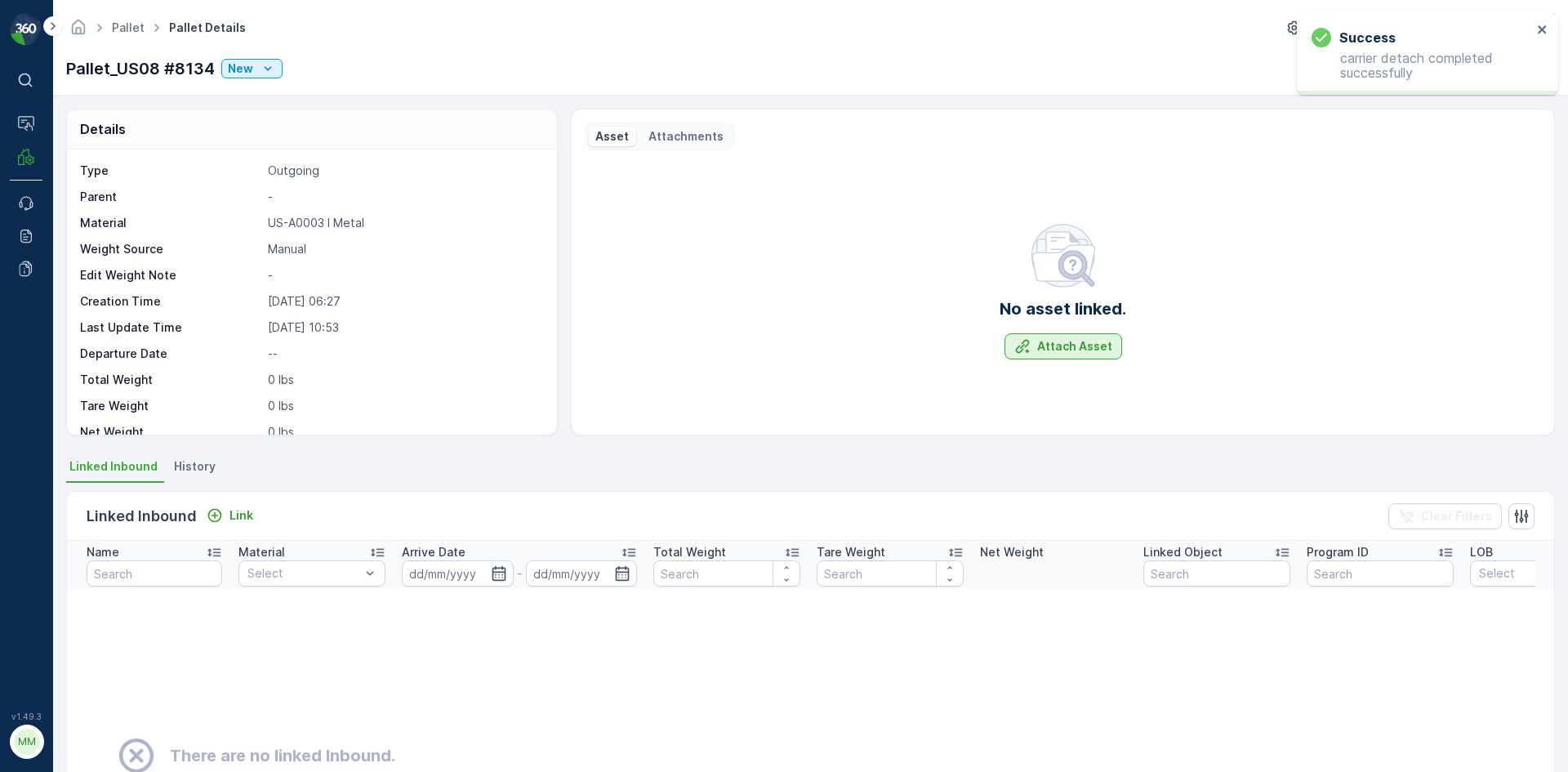
click at [1028, 343] on icon "Attach Asset" at bounding box center [1022, 346] width 16 height 16
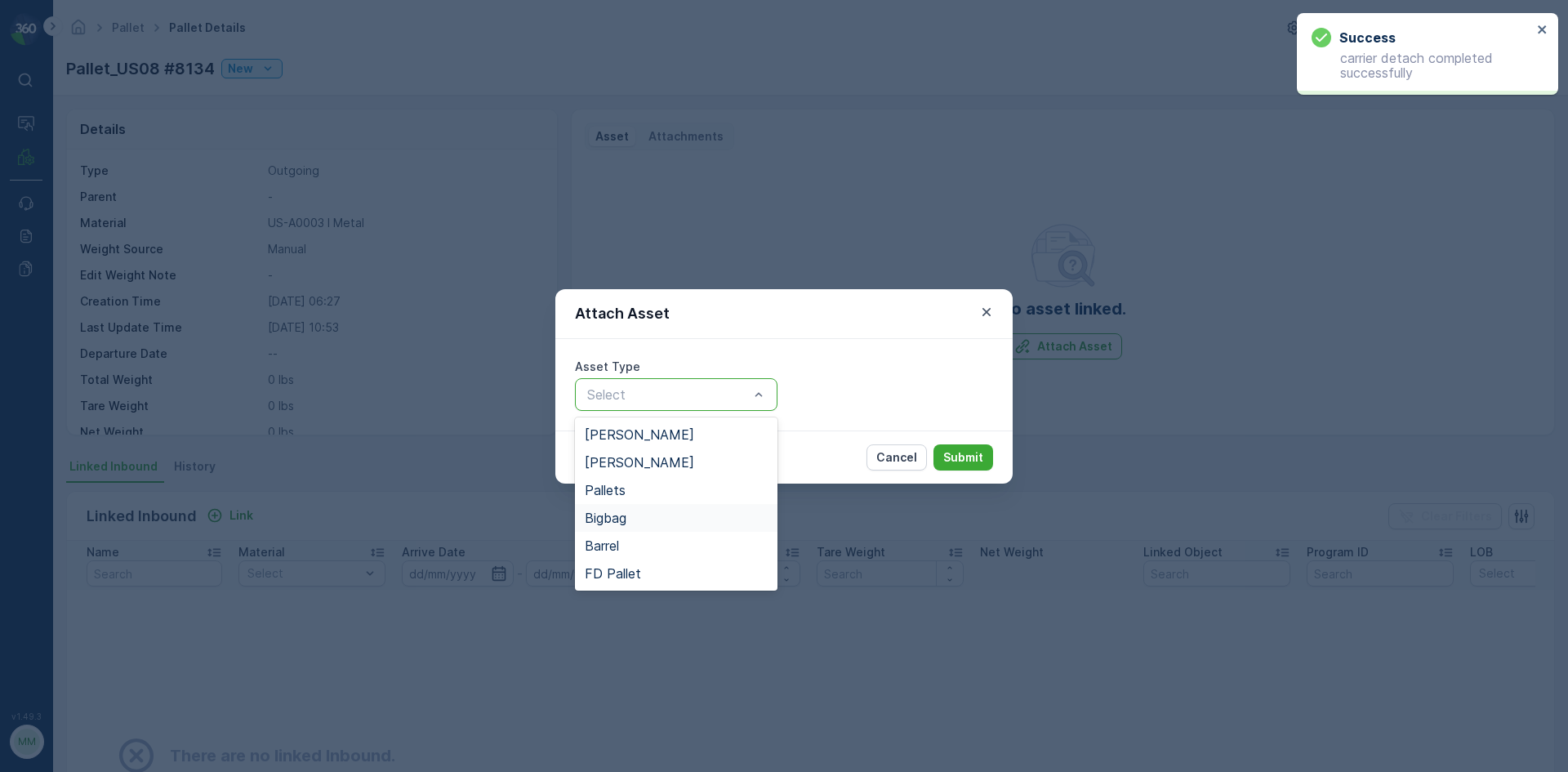
click at [625, 516] on span "Bigbag" at bounding box center [605, 518] width 42 height 15
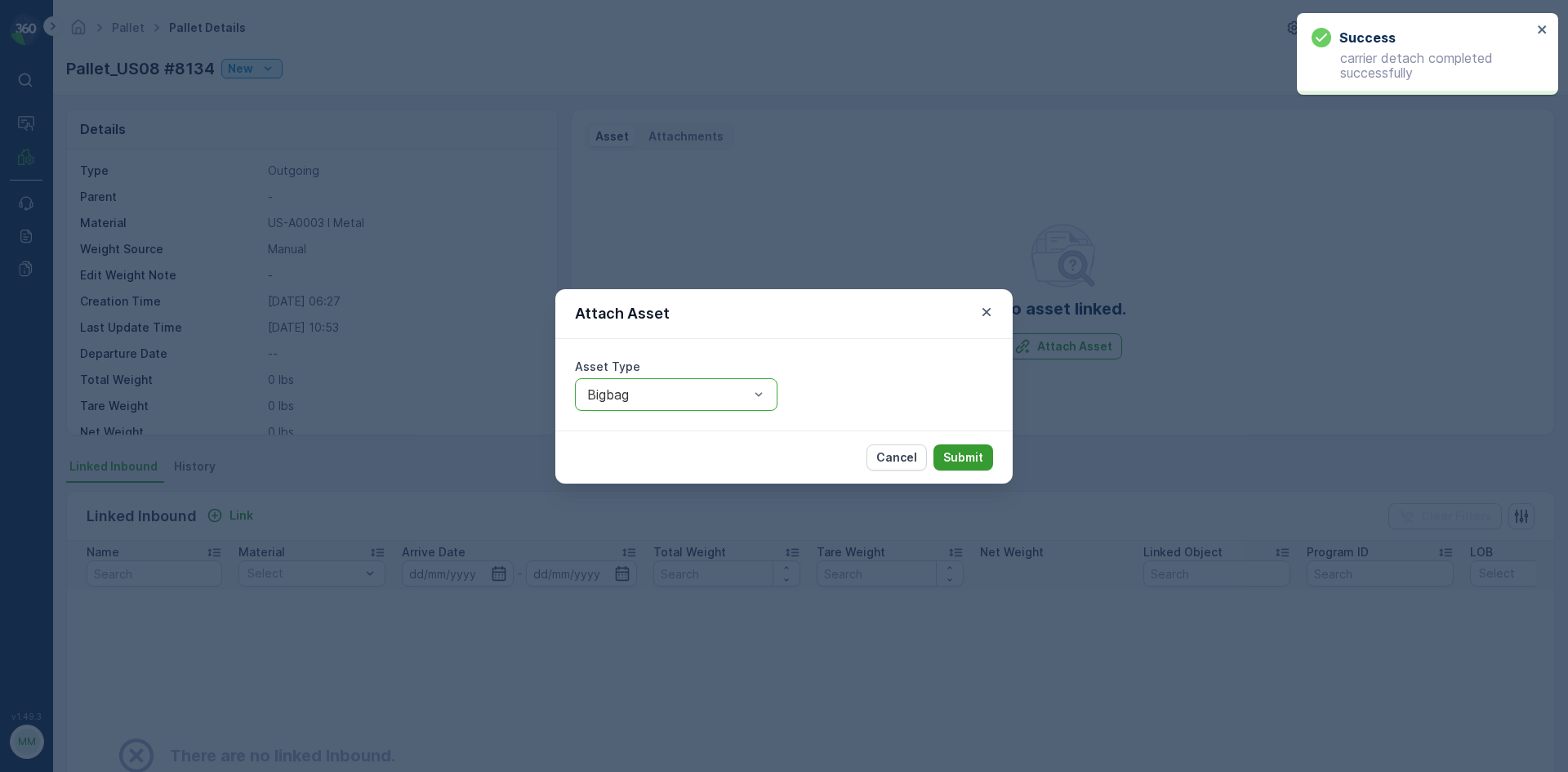
click at [978, 458] on p "Submit" at bounding box center [963, 458] width 40 height 16
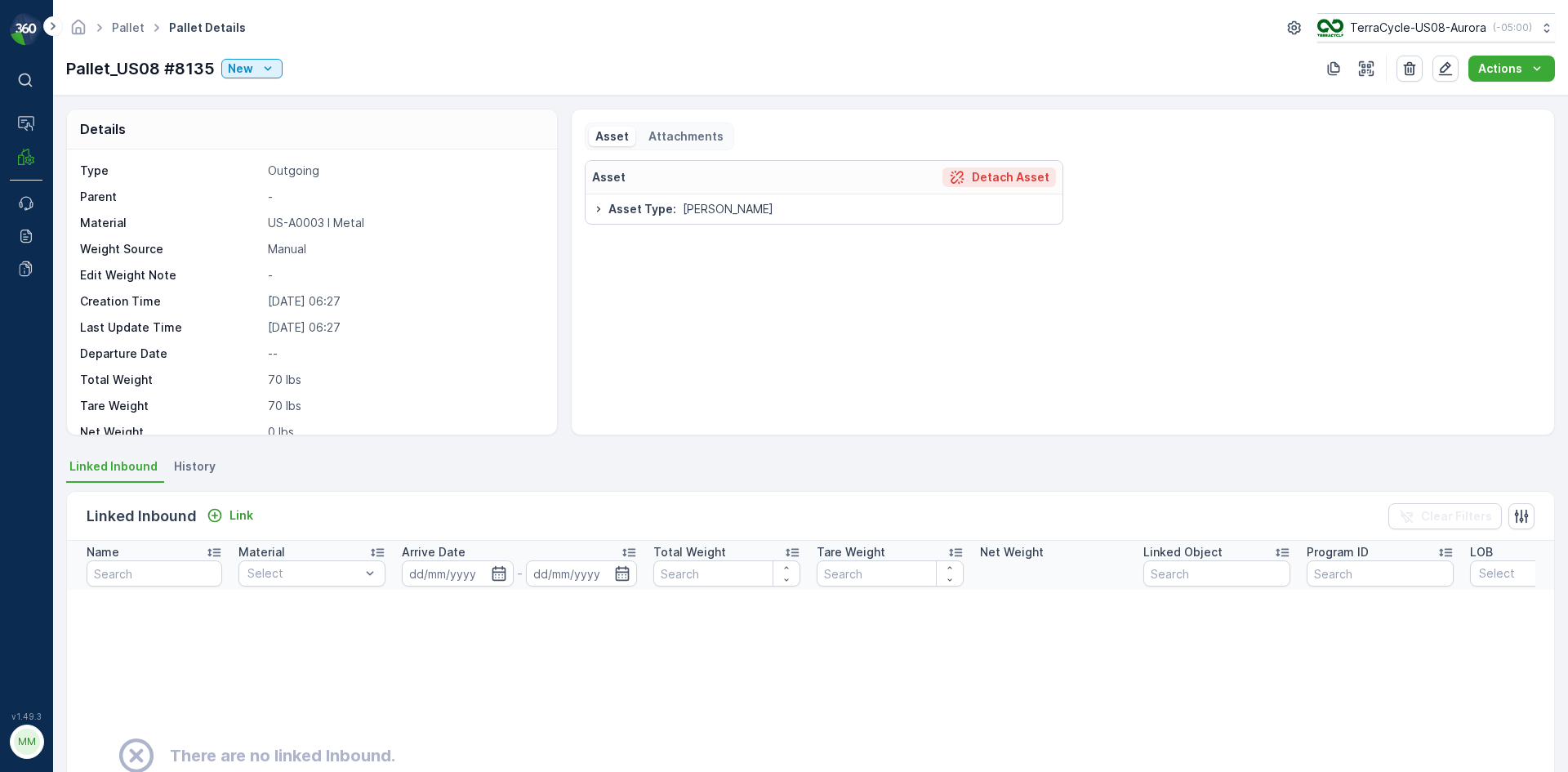
click at [993, 175] on p "Detach Asset" at bounding box center [1011, 177] width 78 height 16
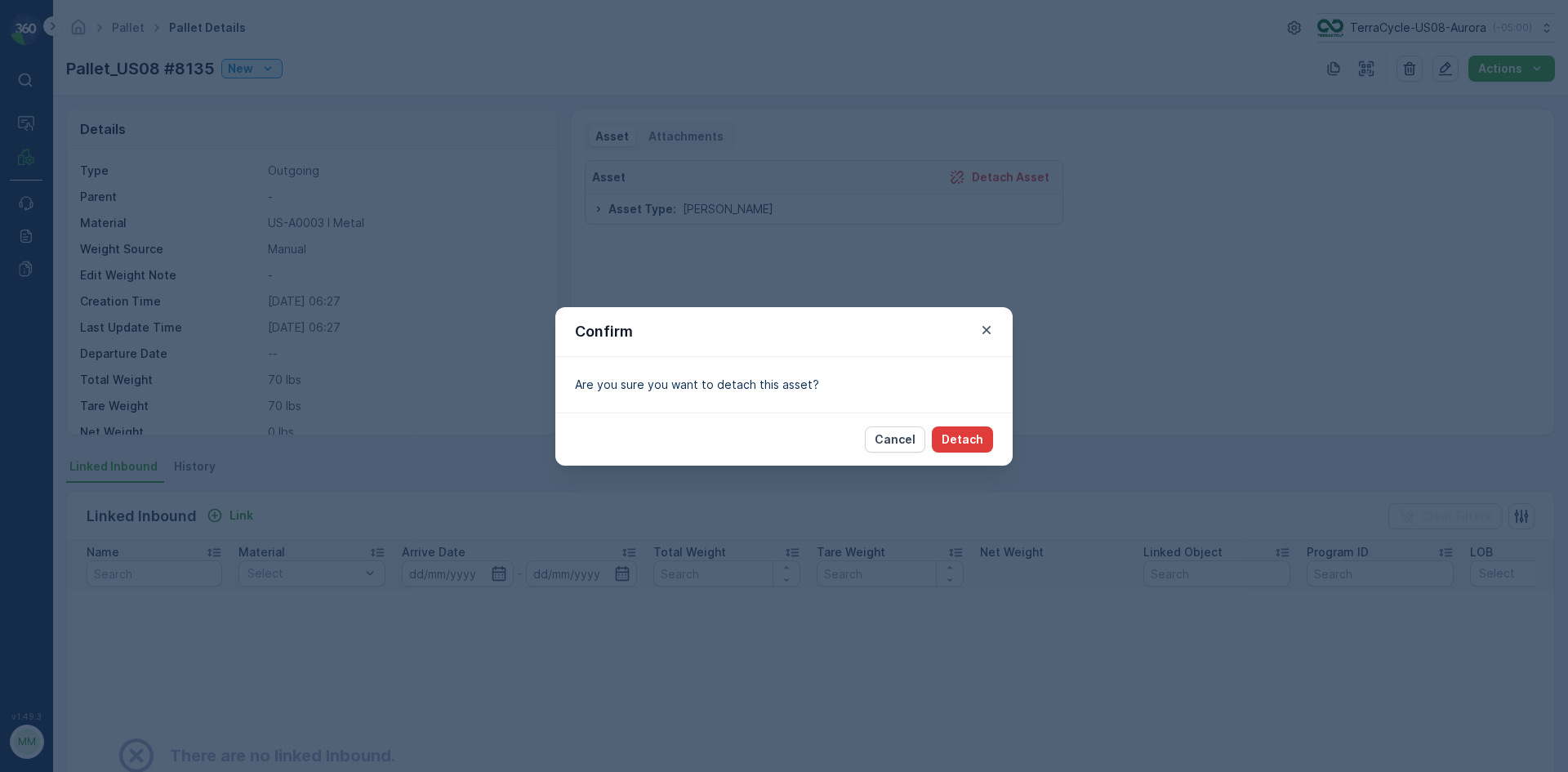
click at [971, 433] on p "Detach" at bounding box center [962, 439] width 42 height 16
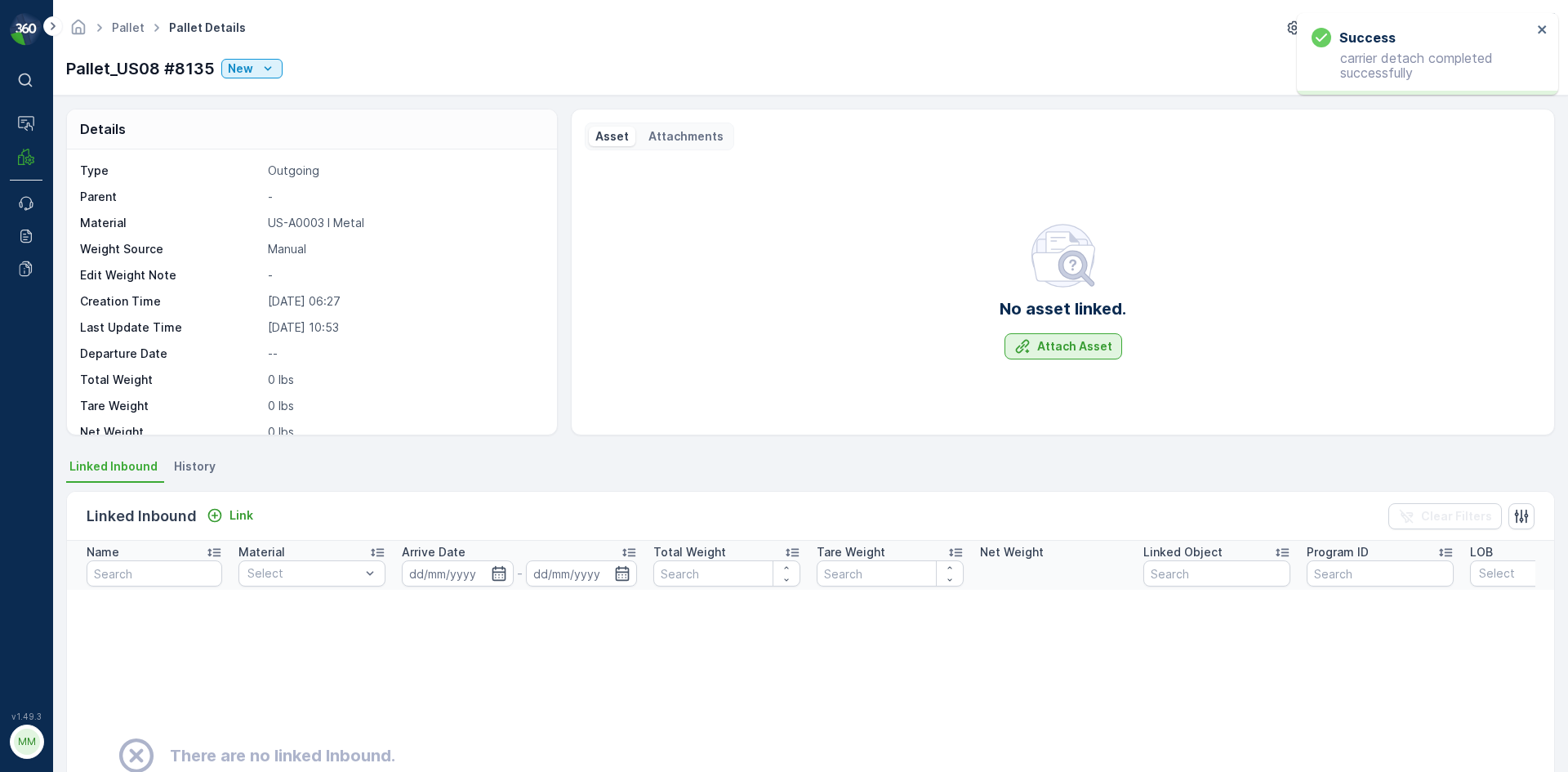
click at [1079, 348] on p "Attach Asset" at bounding box center [1074, 346] width 75 height 16
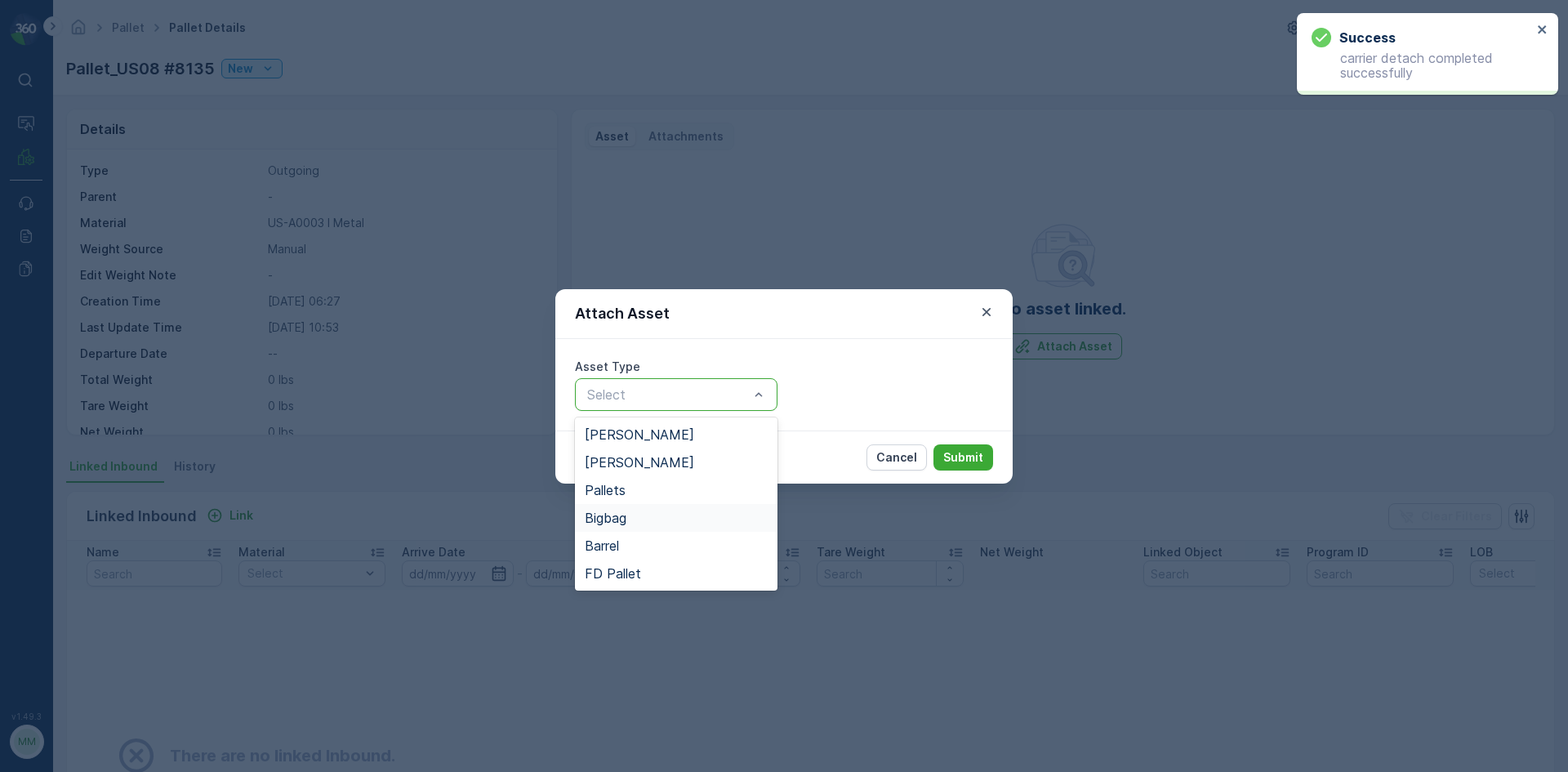
click at [694, 509] on div "Bigbag" at bounding box center [676, 518] width 202 height 27
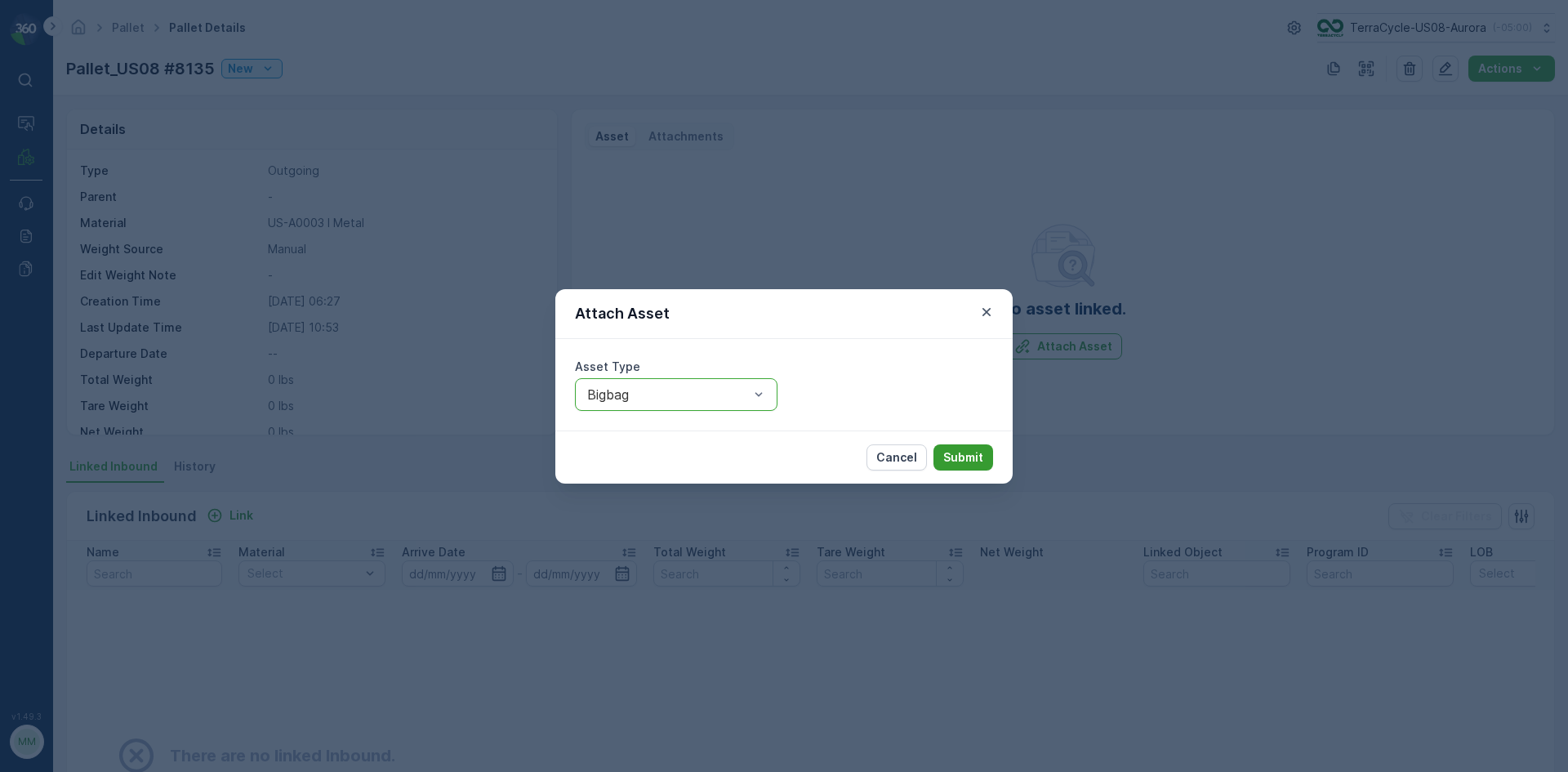
click at [956, 458] on p "Submit" at bounding box center [963, 458] width 40 height 16
